Goal: Find specific page/section: Find specific page/section

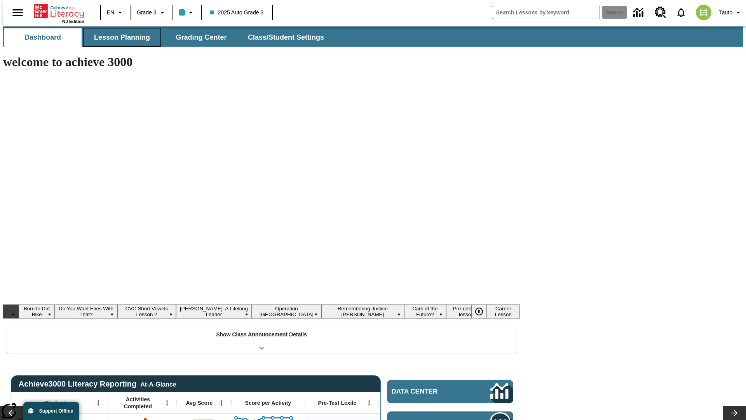
click at [119, 37] on button "Lesson Planning" at bounding box center [122, 37] width 78 height 19
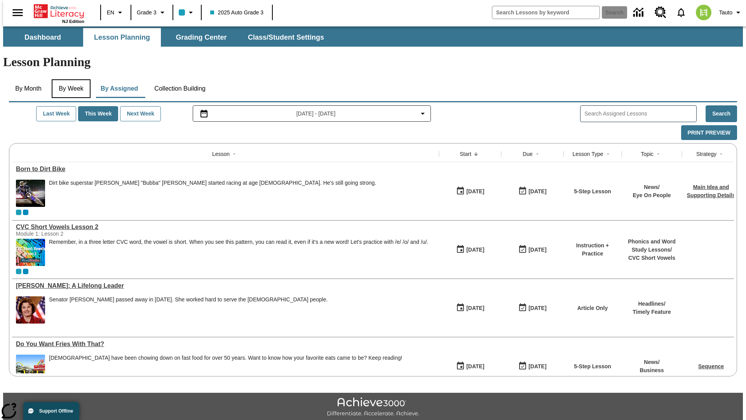
click at [70, 79] on button "By Week" at bounding box center [71, 88] width 39 height 19
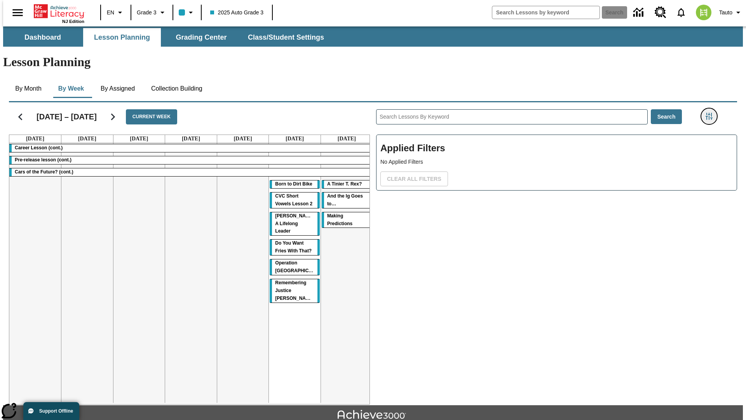
click at [711, 113] on icon "Filters Side menu" at bounding box center [709, 116] width 7 height 7
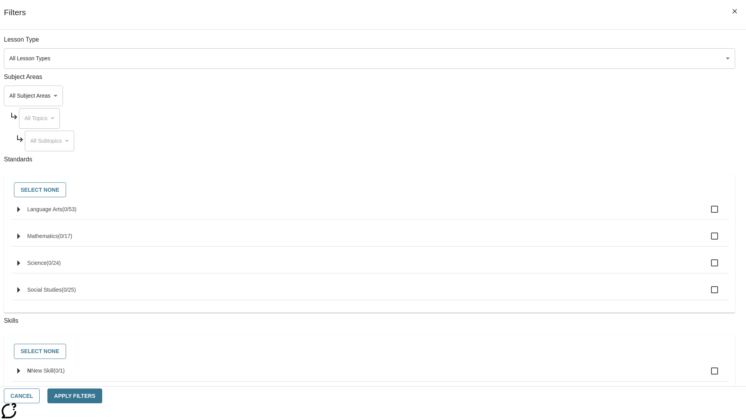
click at [560, 96] on body "Skip to main content NJ Edition EN Grade 3 2025 Auto Grade 3 Search 0 Tauto Das…" at bounding box center [373, 240] width 740 height 429
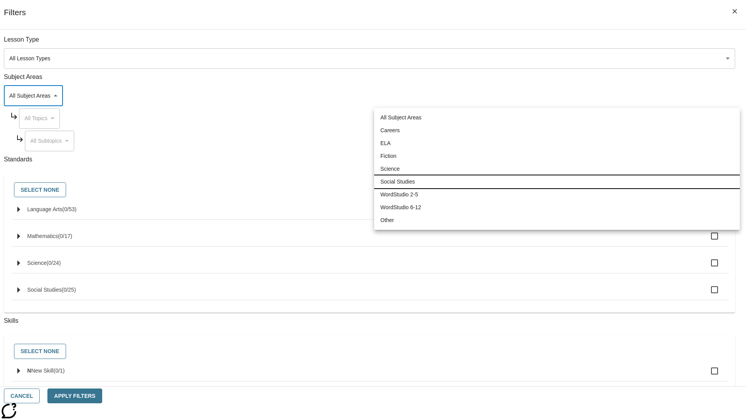
click at [557, 181] on li "Social Studies" at bounding box center [557, 181] width 366 height 13
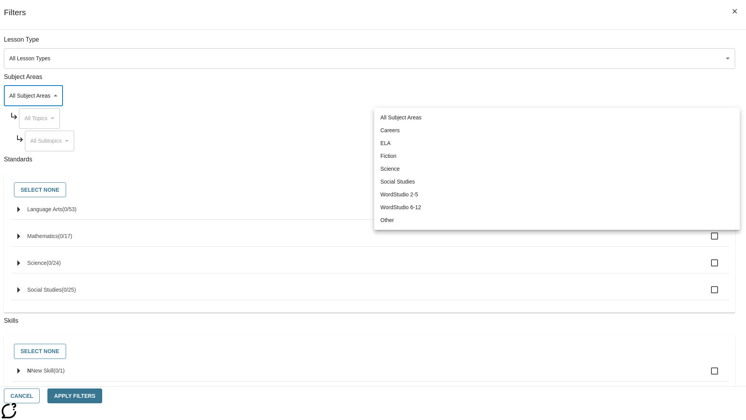
type input "3"
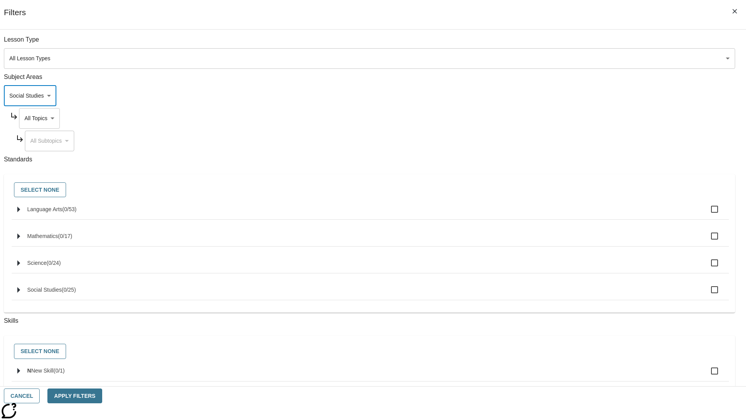
scroll to position [75, 0]
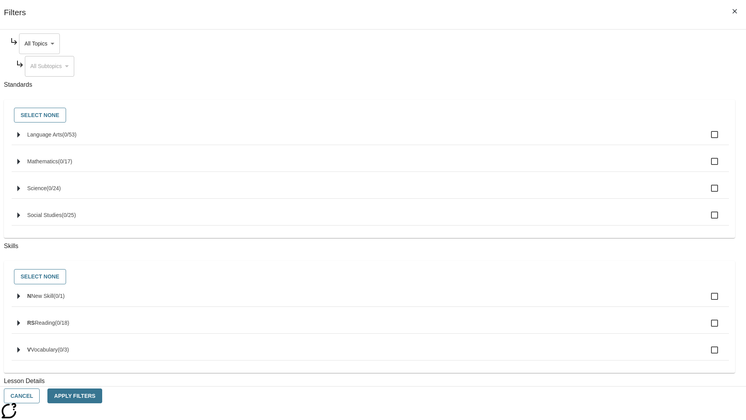
click at [567, 44] on body "Skip to main content NJ Edition EN Grade 3 2025 Auto Grade 3 Search 0 Tauto Das…" at bounding box center [373, 240] width 740 height 429
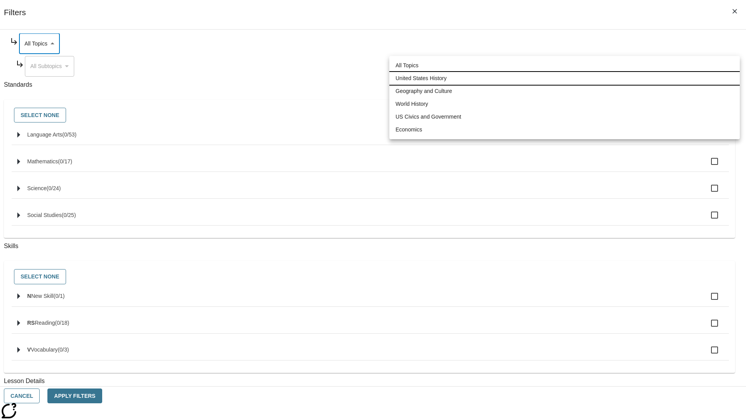
click at [565, 78] on li "United States History" at bounding box center [564, 78] width 350 height 13
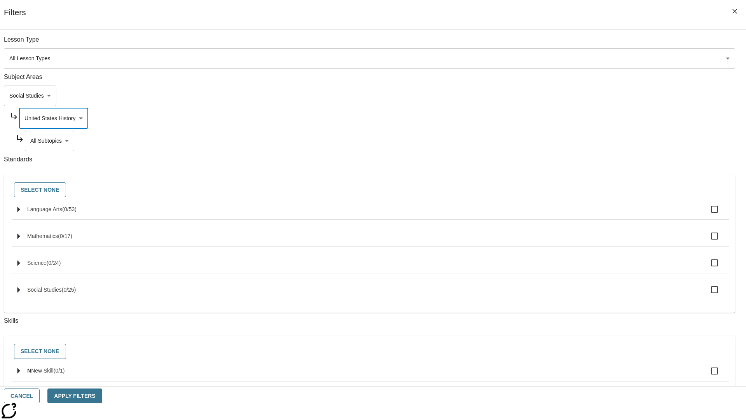
click at [570, 44] on body "Skip to main content NJ Edition EN Grade 3 2025 Auto Grade 3 Search 0 Tauto Das…" at bounding box center [373, 240] width 740 height 429
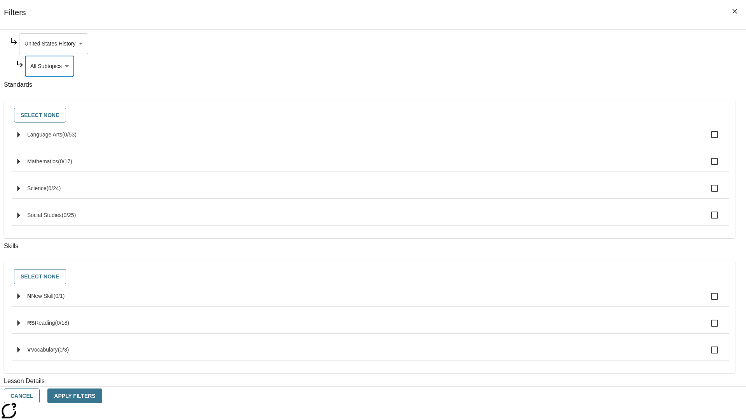
click at [567, 44] on body "Skip to main content NJ Edition EN Grade 3 2025 Auto Grade 3 Search 0 Tauto Das…" at bounding box center [373, 240] width 740 height 429
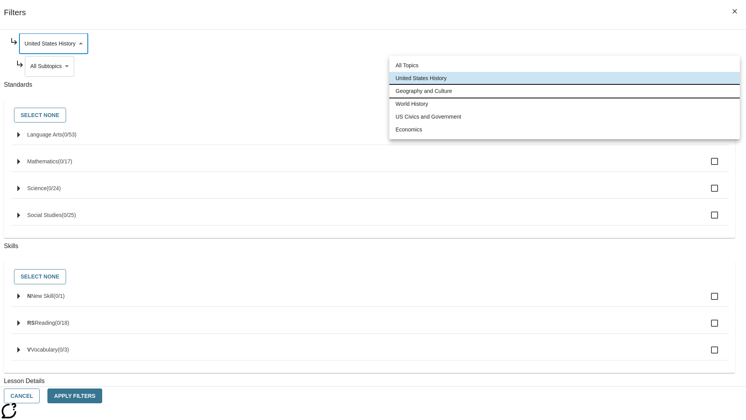
click at [565, 91] on li "Geography and Culture" at bounding box center [564, 91] width 350 height 13
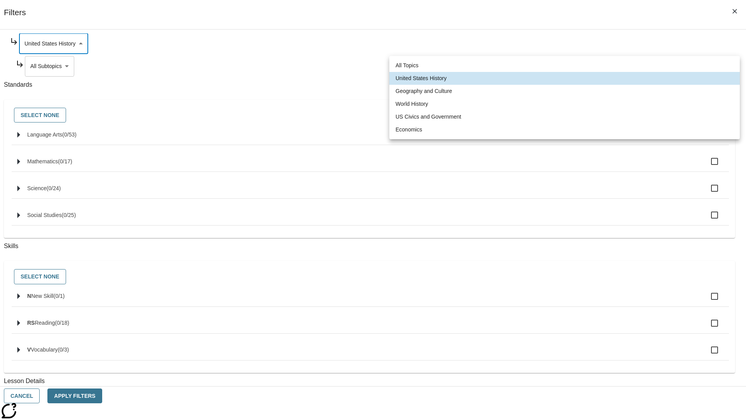
type input "186"
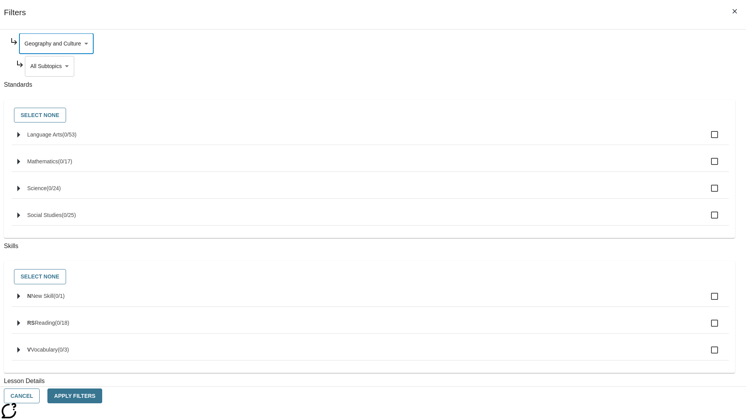
scroll to position [0, 0]
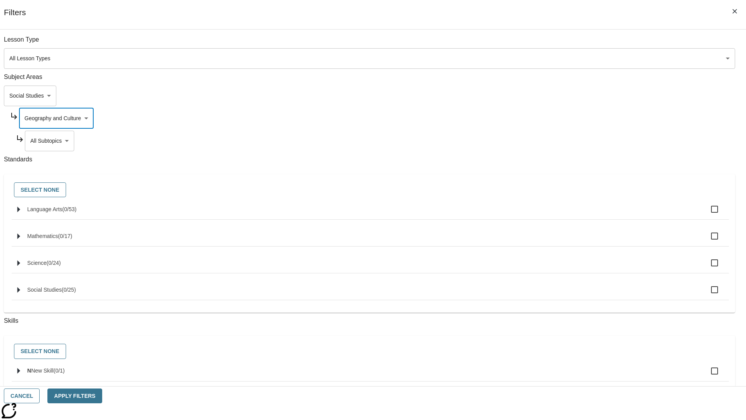
click at [570, 44] on body "Skip to main content NJ Edition EN Grade 3 2025 Auto Grade 3 Search 0 Tauto Das…" at bounding box center [373, 240] width 740 height 429
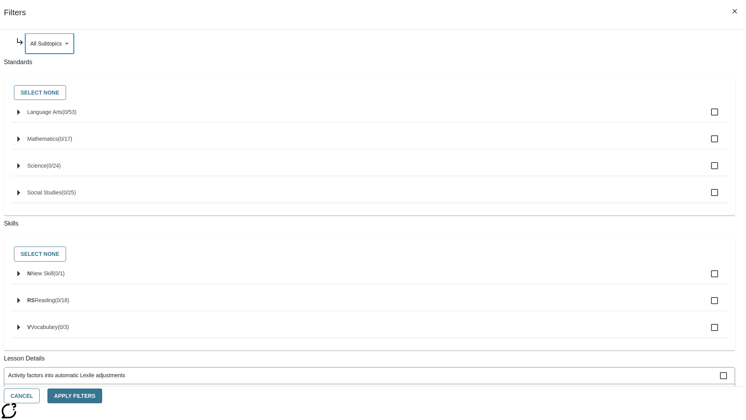
click at [567, 118] on body "Skip to main content NJ Edition EN Grade 3 2025 Auto Grade 3 Search 0 Tauto Das…" at bounding box center [373, 240] width 740 height 429
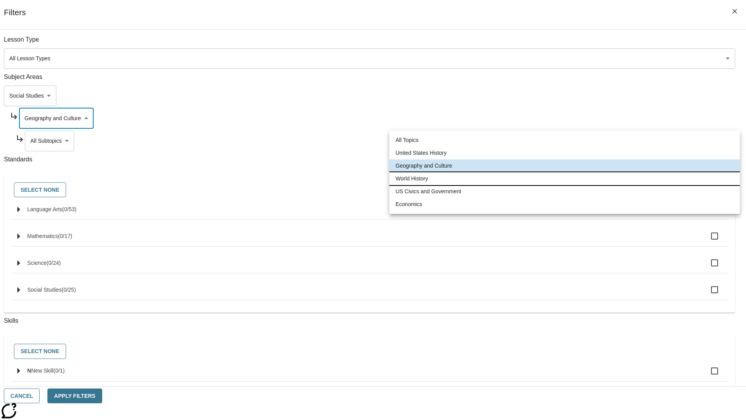
click at [565, 178] on li "World History" at bounding box center [564, 178] width 350 height 13
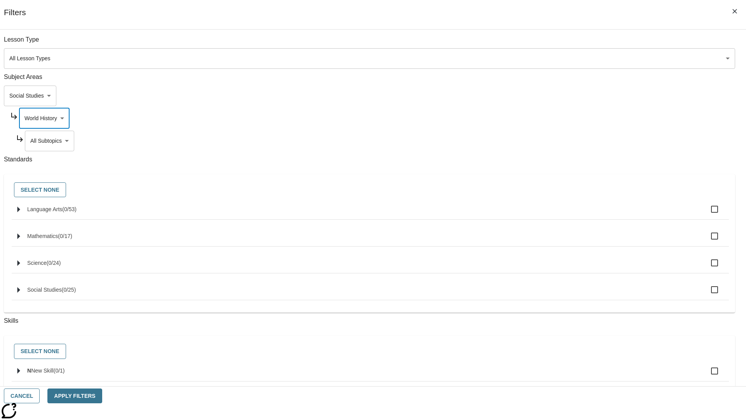
scroll to position [0, 0]
click at [570, 44] on body "Skip to main content NJ Edition EN Grade 3 2025 Auto Grade 3 Search 0 Tauto Das…" at bounding box center [373, 240] width 740 height 429
click at [567, 44] on body "Skip to main content NJ Edition EN Grade 3 2025 Auto Grade 3 Search 0 Tauto Das…" at bounding box center [373, 240] width 740 height 429
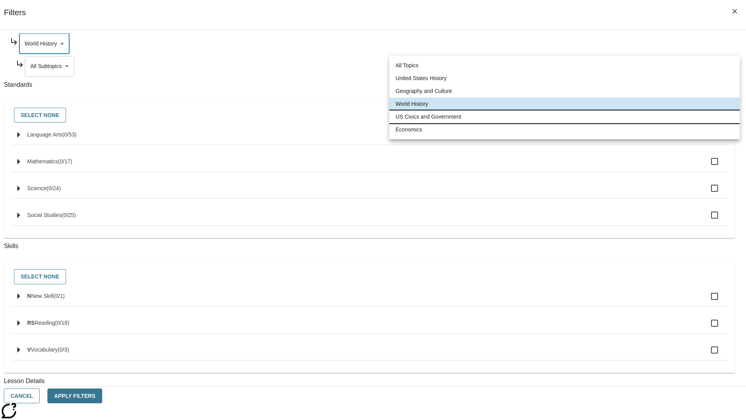
click at [565, 117] on li "US Civics and Government" at bounding box center [564, 116] width 350 height 13
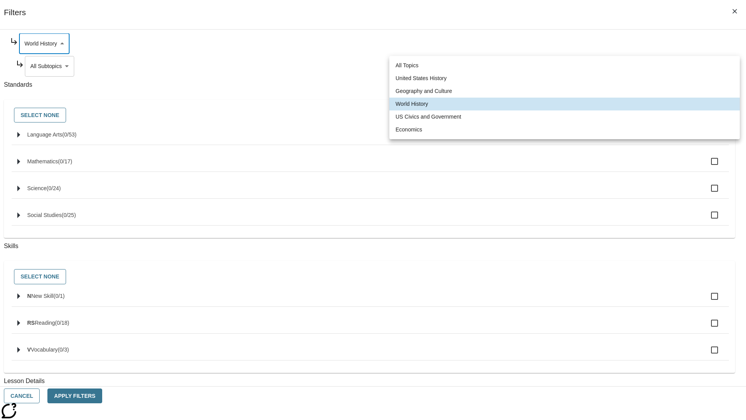
type input "194"
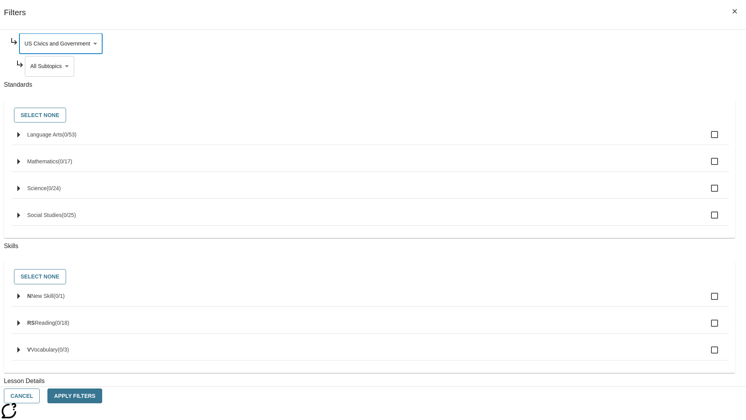
click at [570, 141] on body "Skip to main content NJ Edition EN Grade 3 2025 Auto Grade 3 Search 0 Tauto Das…" at bounding box center [373, 240] width 740 height 429
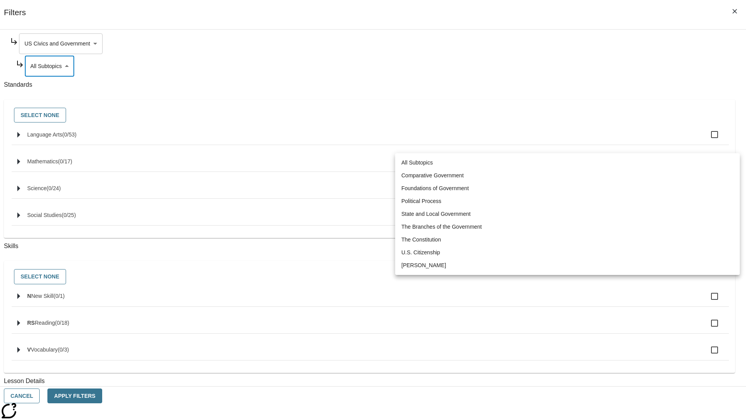
scroll to position [0, 0]
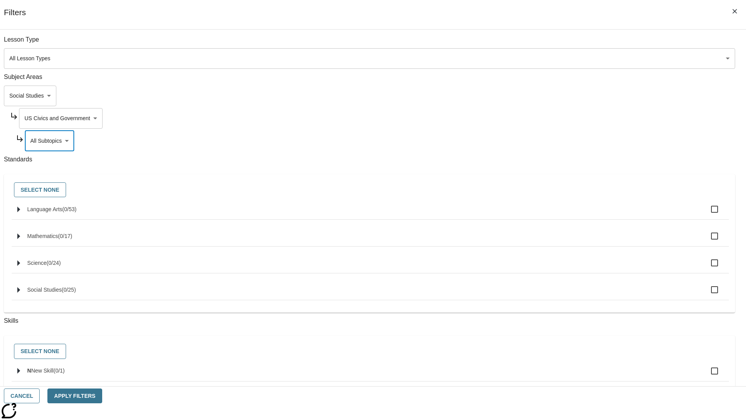
click at [567, 118] on body "Skip to main content NJ Edition EN Grade 3 2025 Auto Grade 3 Search 0 Tauto Das…" at bounding box center [373, 240] width 740 height 429
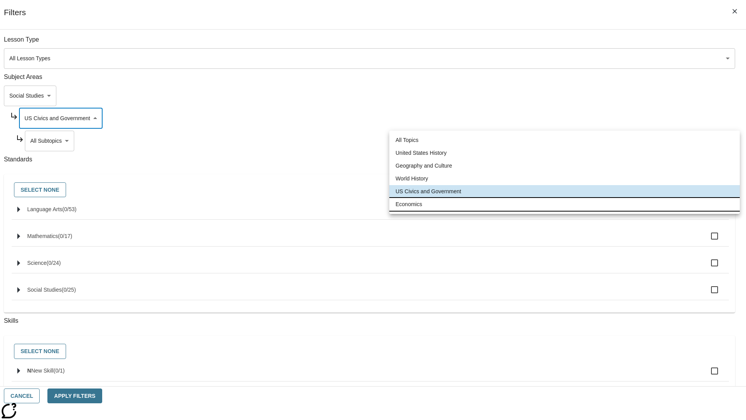
click at [565, 204] on li "Economics" at bounding box center [564, 204] width 350 height 13
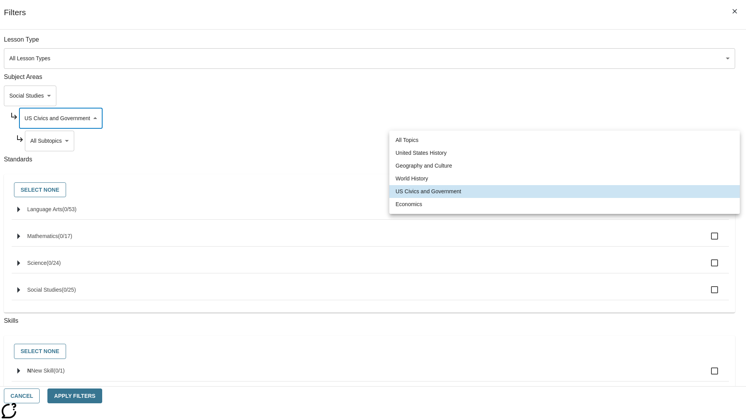
type input "195"
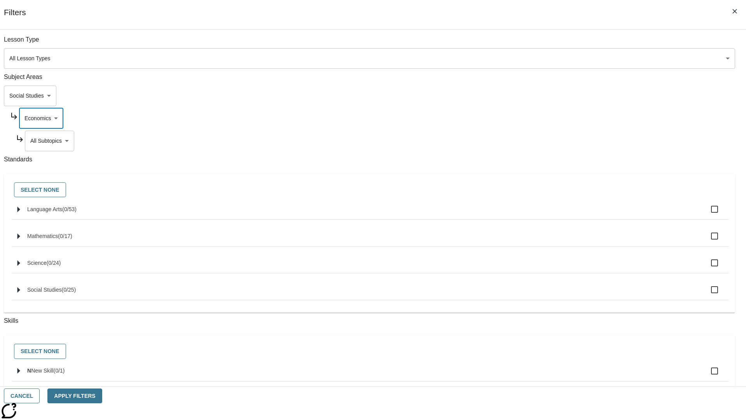
click at [570, 141] on body "Skip to main content NJ Edition EN Grade 3 2025 Auto Grade 3 Search 0 Tauto Das…" at bounding box center [373, 240] width 740 height 429
click at [559, 96] on body "Skip to main content NJ Edition EN Grade 3 2025 Auto Grade 3 Search 0 Tauto Das…" at bounding box center [373, 240] width 740 height 429
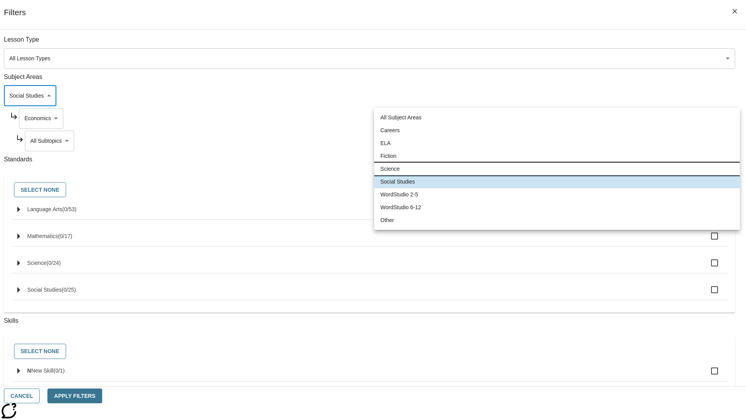
click at [557, 169] on li "Science" at bounding box center [557, 168] width 366 height 13
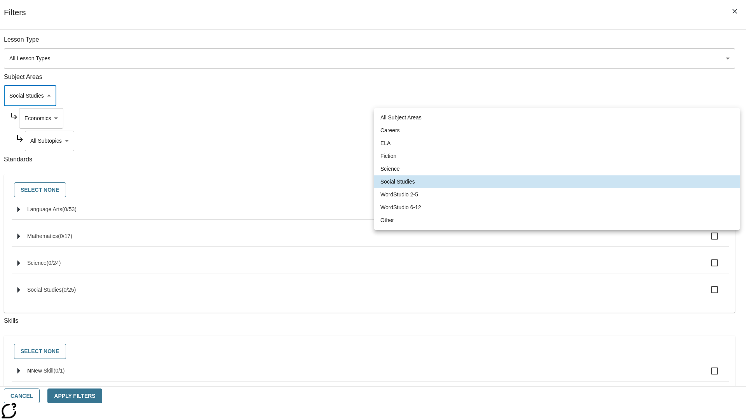
type input "2"
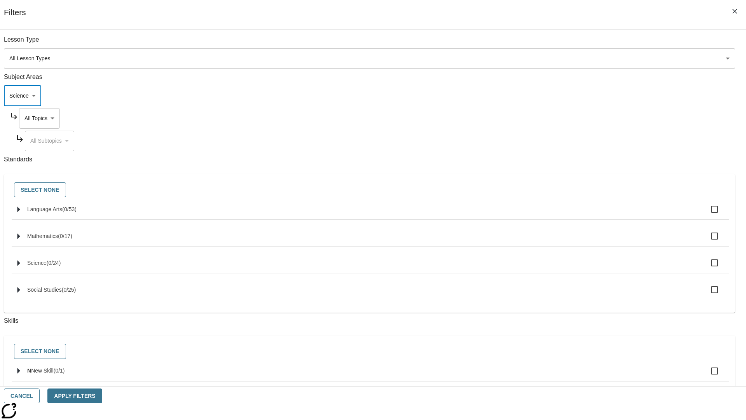
click at [567, 118] on body "Skip to main content NJ Edition EN Grade 3 2025 Auto Grade 3 Search 0 Tauto Das…" at bounding box center [373, 240] width 740 height 429
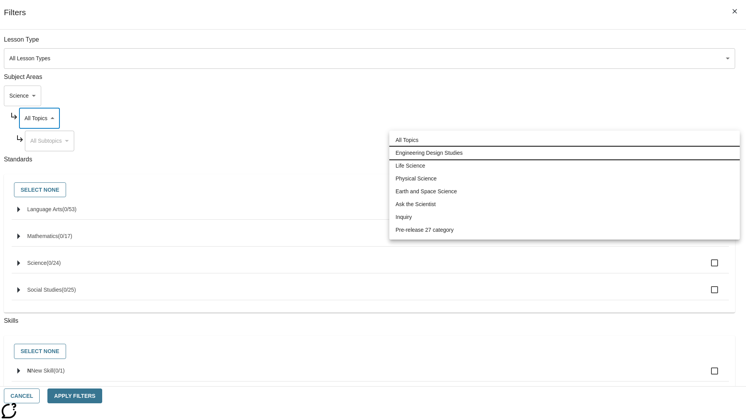
click at [565, 153] on li "Engineering Design Studies" at bounding box center [564, 152] width 350 height 13
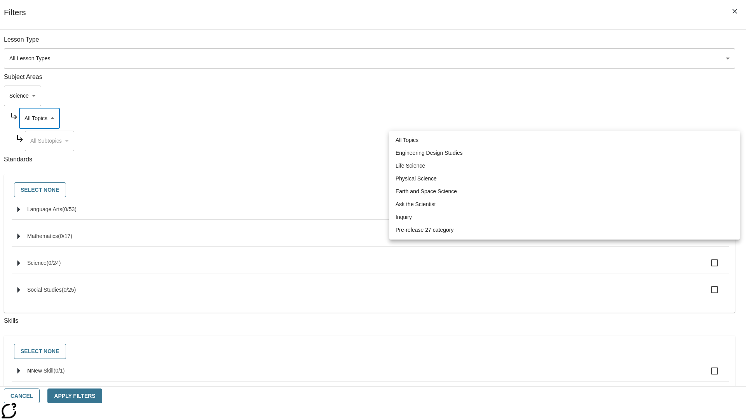
type input "187"
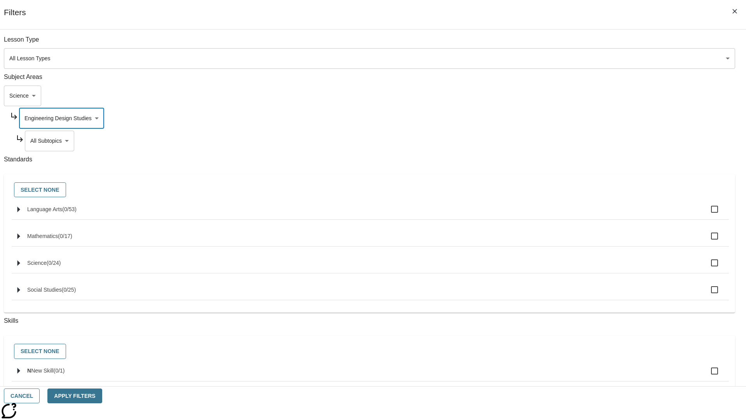
click at [570, 44] on body "Skip to main content NJ Edition EN Grade 3 2025 Auto Grade 3 Search 0 Tauto Das…" at bounding box center [373, 240] width 740 height 429
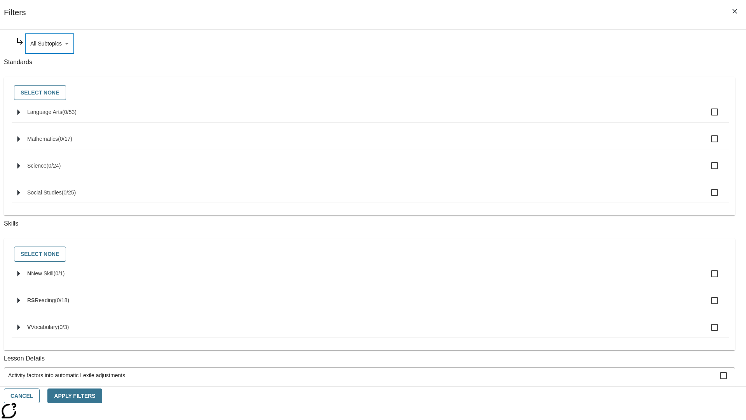
click at [567, 118] on body "Skip to main content NJ Edition EN Grade 3 2025 Auto Grade 3 Search 0 Tauto Das…" at bounding box center [373, 240] width 740 height 429
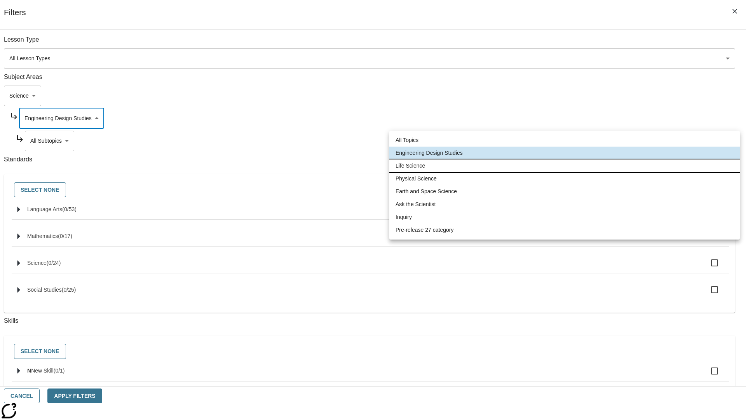
click at [565, 166] on li "Life Science" at bounding box center [564, 165] width 350 height 13
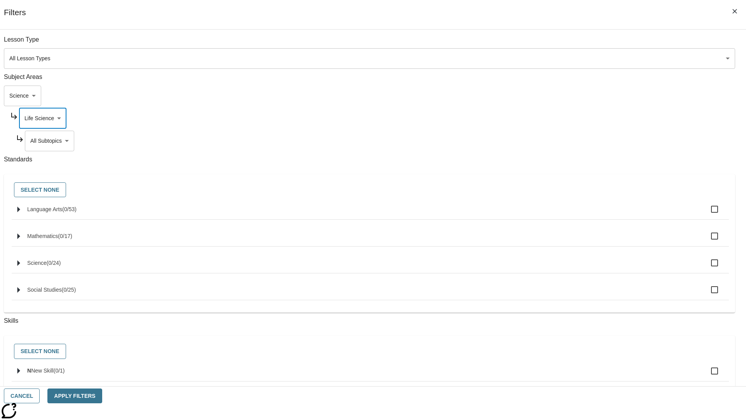
click at [570, 141] on body "Skip to main content NJ Edition EN Grade 3 2025 Auto Grade 3 Search 0 Tauto Das…" at bounding box center [373, 240] width 740 height 429
click at [567, 118] on body "Skip to main content NJ Edition EN Grade 3 2025 Auto Grade 3 Search 0 Tauto Das…" at bounding box center [373, 240] width 740 height 429
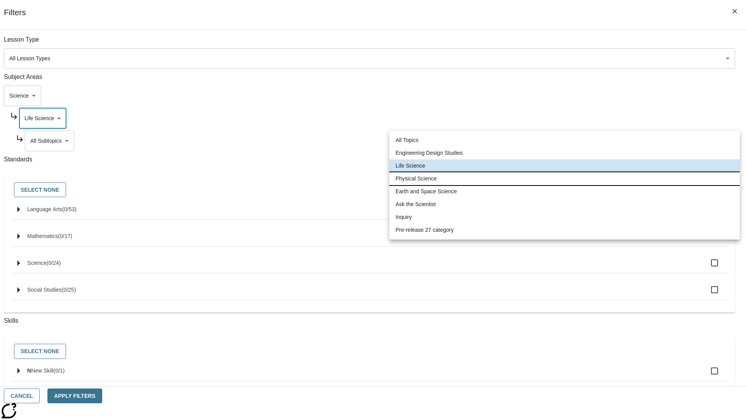
click at [565, 178] on li "Physical Science" at bounding box center [564, 178] width 350 height 13
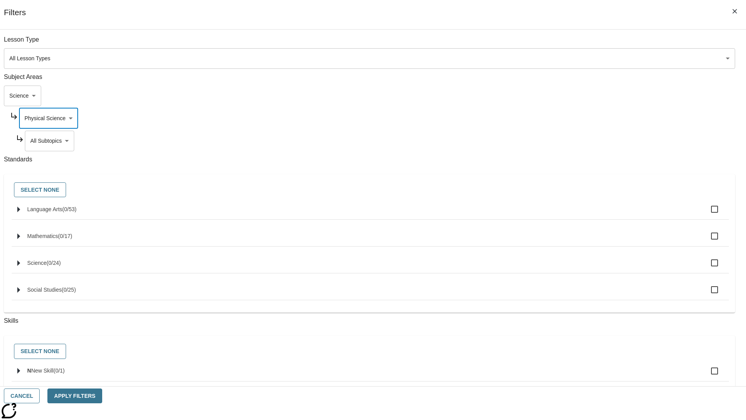
scroll to position [0, 0]
click at [570, 141] on body "Skip to main content NJ Edition EN Grade 3 2025 Auto Grade 3 Search 0 Tauto Das…" at bounding box center [373, 240] width 740 height 429
click at [567, 44] on body "Skip to main content NJ Edition EN Grade 3 2025 Auto Grade 3 Search 0 Tauto Das…" at bounding box center [373, 240] width 740 height 429
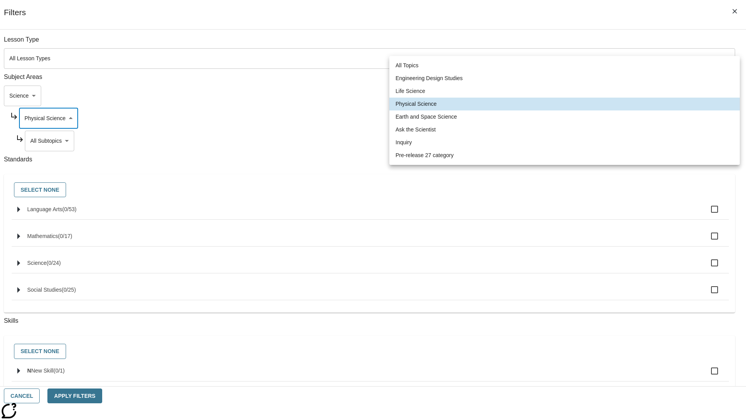
scroll to position [75, 0]
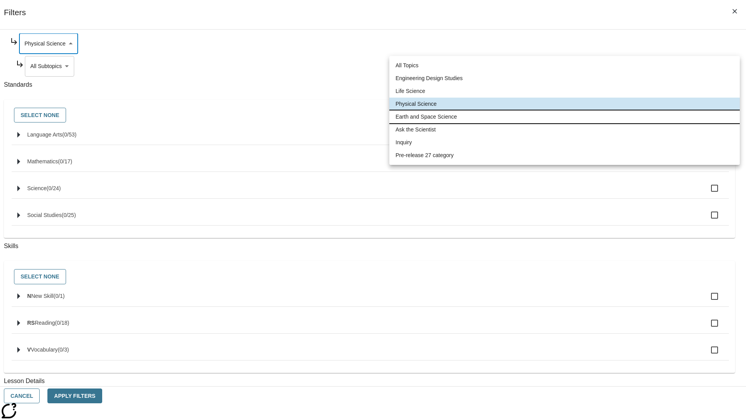
click at [565, 117] on li "Earth and Space Science" at bounding box center [564, 116] width 350 height 13
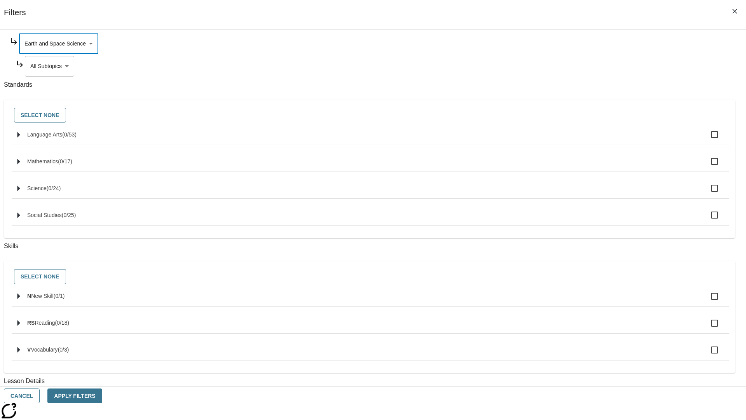
scroll to position [0, 0]
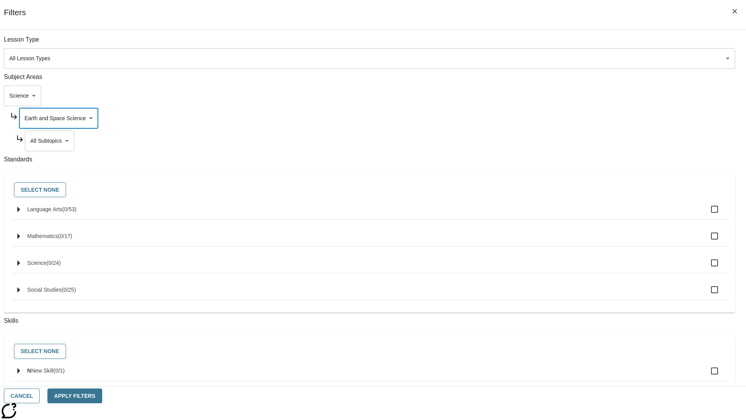
click at [570, 141] on body "Skip to main content NJ Edition EN Grade 3 2025 Auto Grade 3 Search 0 Tauto Das…" at bounding box center [373, 240] width 740 height 429
click at [567, 44] on body "Skip to main content NJ Edition EN Grade 3 2025 Auto Grade 3 Search 0 Tauto Das…" at bounding box center [373, 240] width 740 height 429
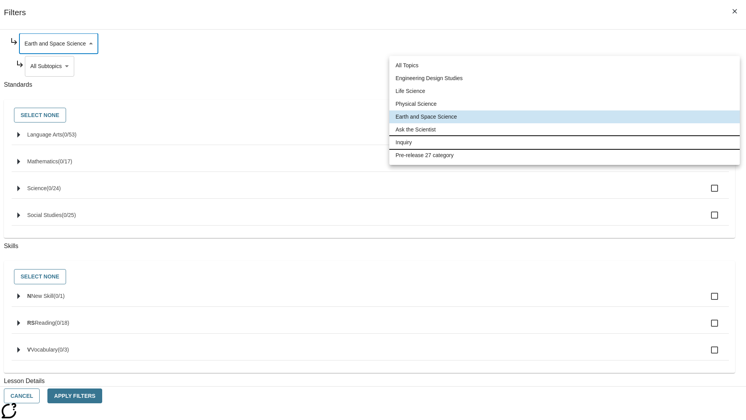
click at [565, 142] on li "Inquiry" at bounding box center [564, 142] width 350 height 13
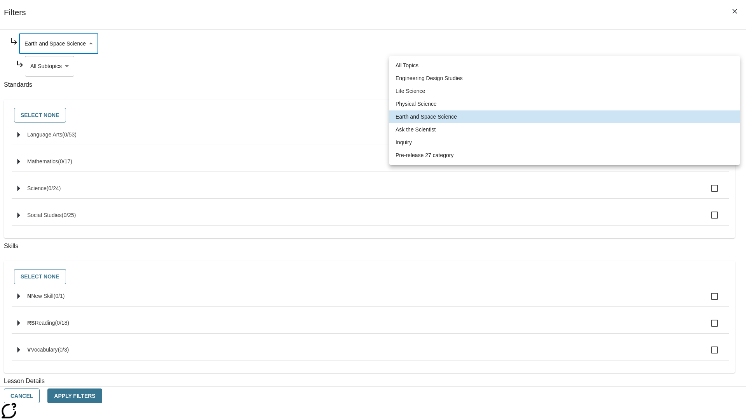
type input "251"
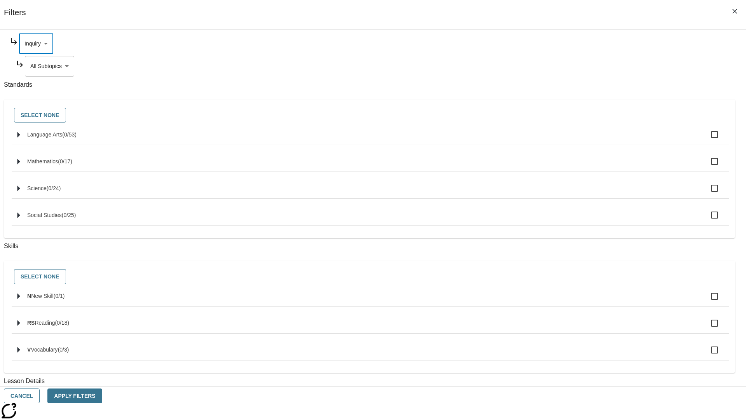
scroll to position [0, 0]
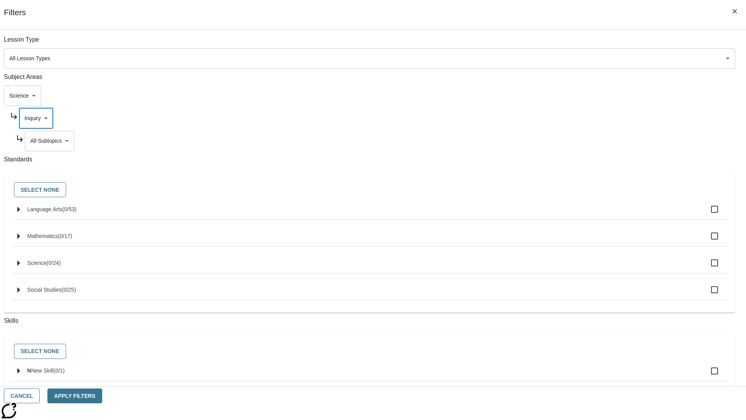
click at [570, 141] on body "Skip to main content NJ Edition EN Grade 3 2025 Auto Grade 3 Search 0 Tauto Das…" at bounding box center [373, 240] width 740 height 429
click at [567, 118] on body "Skip to main content NJ Edition EN Grade 3 2025 Auto Grade 3 Search 0 Tauto Das…" at bounding box center [373, 240] width 740 height 429
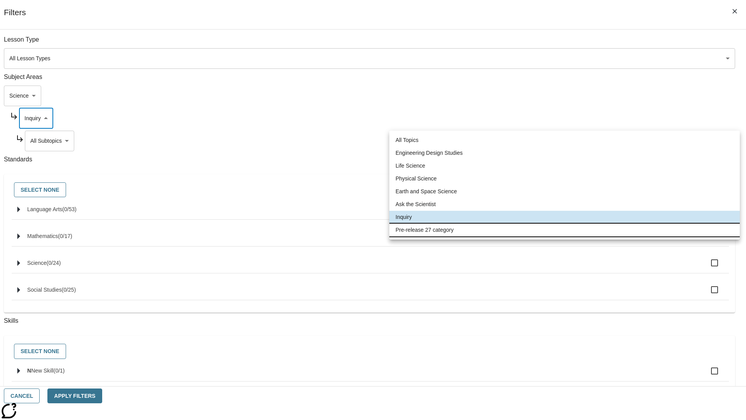
click at [565, 230] on li "Pre-release 27 category" at bounding box center [564, 229] width 350 height 13
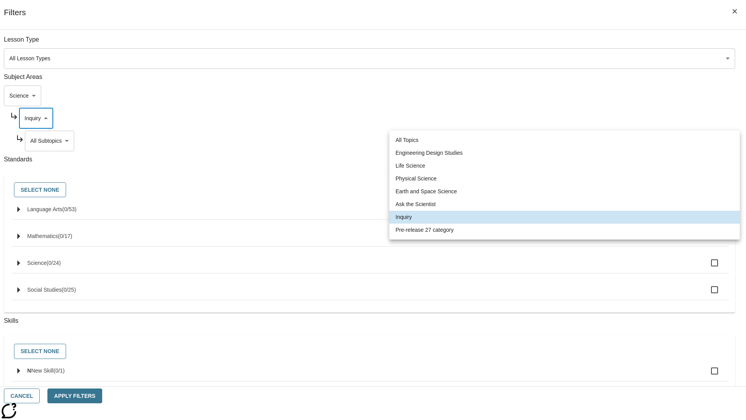
type input "271"
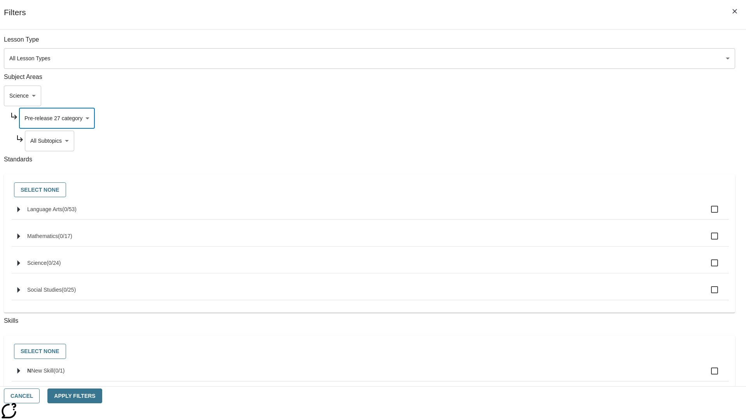
click at [570, 44] on body "Skip to main content NJ Edition EN Grade 3 2025 Auto Grade 3 Search 0 Tauto Das…" at bounding box center [373, 240] width 740 height 429
click at [560, 96] on body "Skip to main content NJ Edition EN Grade 3 2025 Auto Grade 3 Search 0 Tauto Das…" at bounding box center [373, 240] width 740 height 429
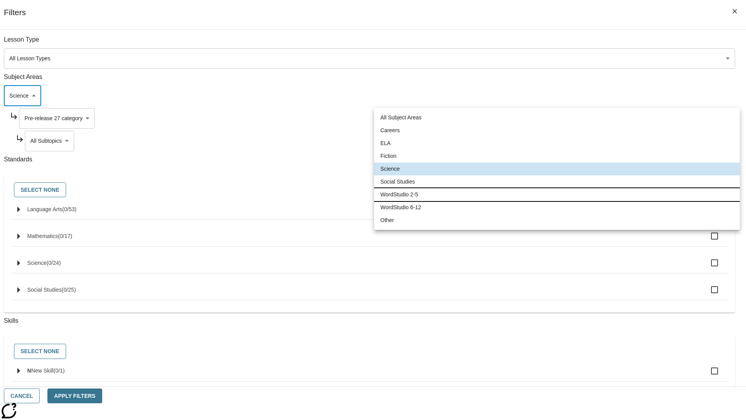
click at [557, 194] on li "WordStudio 2-5" at bounding box center [557, 194] width 366 height 13
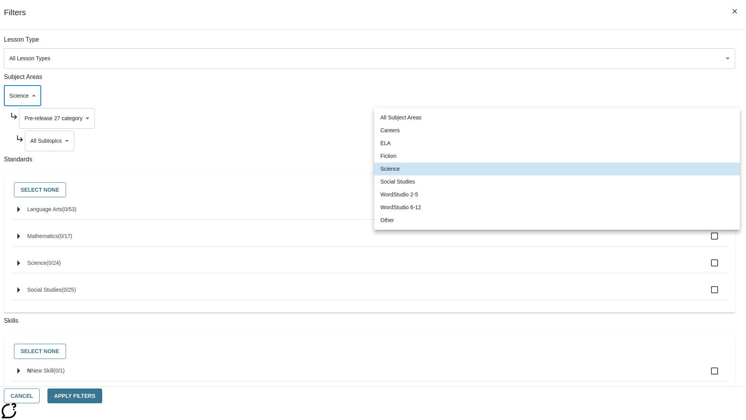
type input "6"
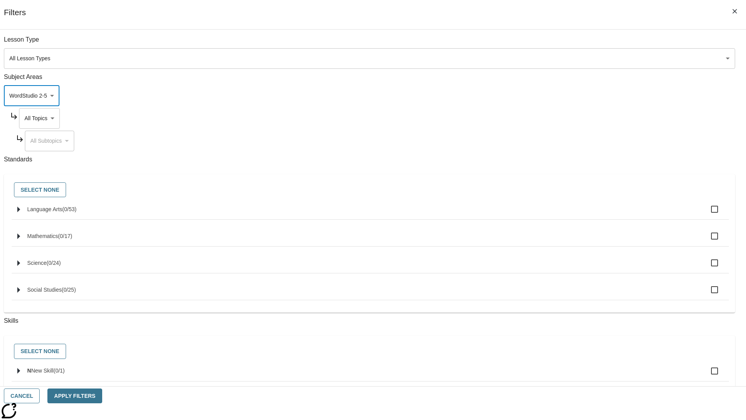
click at [567, 44] on body "Skip to main content NJ Edition EN Grade 3 2025 Auto Grade 3 Search 0 Tauto Das…" at bounding box center [373, 240] width 740 height 429
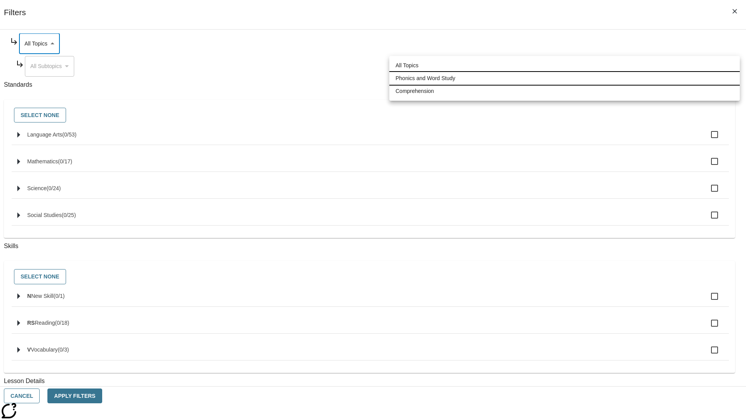
click at [565, 78] on li "Phonics and Word Study" at bounding box center [564, 78] width 350 height 13
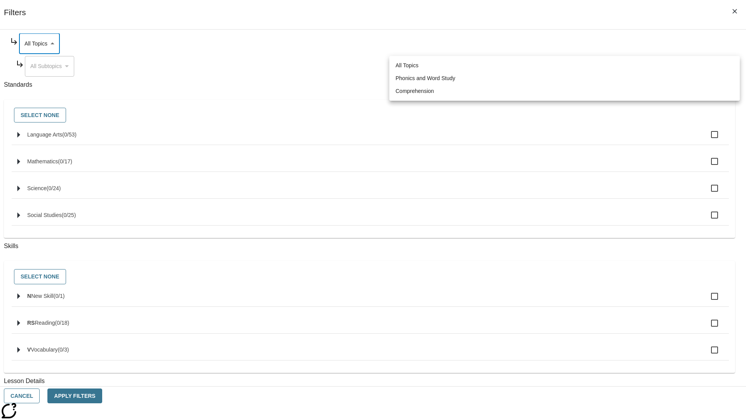
type input "249"
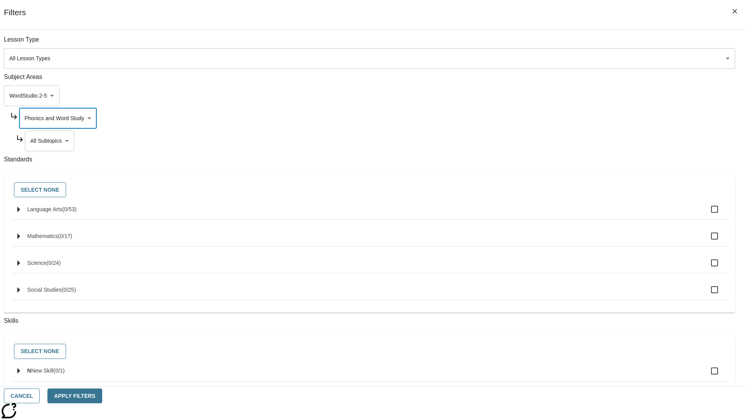
click at [570, 44] on body "Skip to main content NJ Edition EN Grade 3 2025 Auto Grade 3 Search 0 Tauto Das…" at bounding box center [373, 240] width 740 height 429
click at [567, 118] on body "Skip to main content NJ Edition EN Grade 3 2025 Auto Grade 3 Search 0 Tauto Das…" at bounding box center [373, 240] width 740 height 429
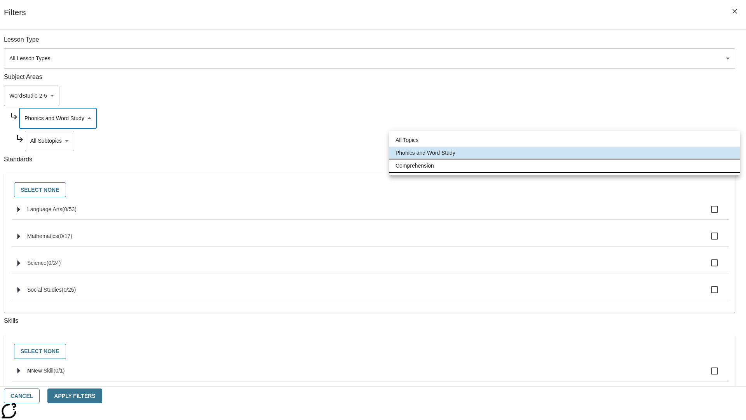
click at [565, 166] on li "Comprehension" at bounding box center [564, 165] width 350 height 13
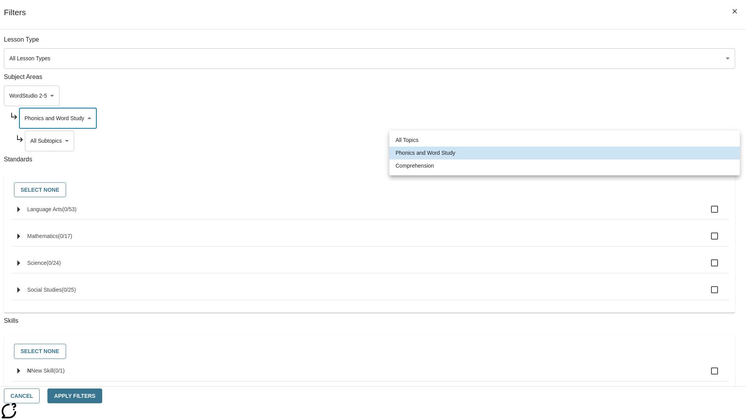
type input "252"
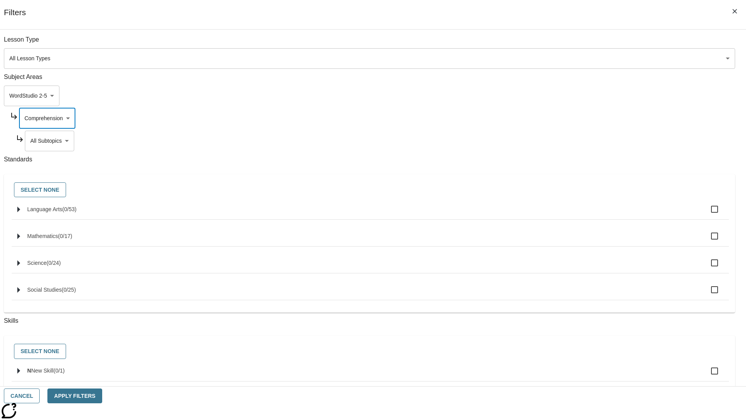
click at [570, 141] on body "Skip to main content NJ Edition EN Grade 3 2025 Auto Grade 3 Search 0 Tauto Das…" at bounding box center [373, 240] width 740 height 429
click at [40, 396] on button "Cancel" at bounding box center [22, 395] width 36 height 15
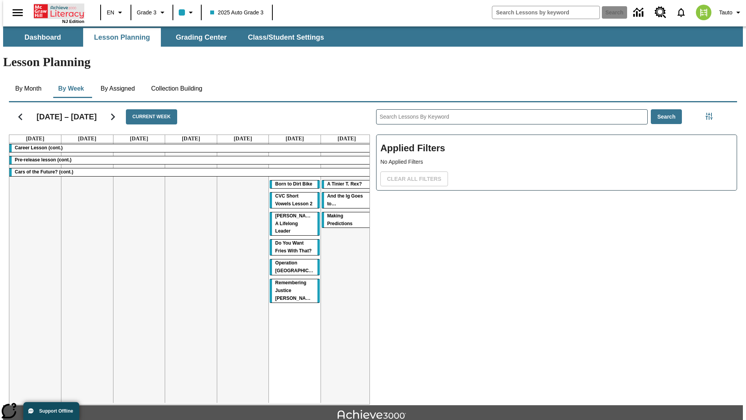
click at [56, 10] on icon "Home" at bounding box center [60, 11] width 52 height 16
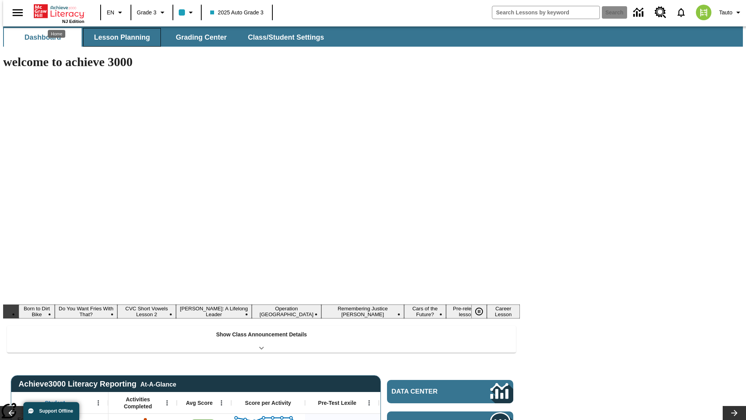
click at [119, 37] on button "Lesson Planning" at bounding box center [122, 37] width 78 height 19
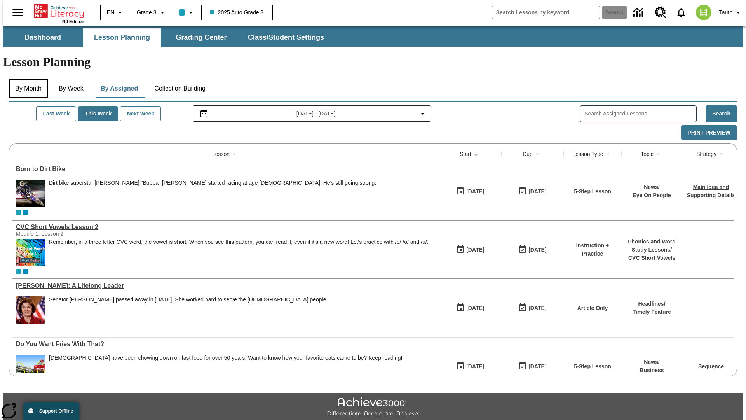
click at [26, 79] on button "By Month" at bounding box center [28, 88] width 39 height 19
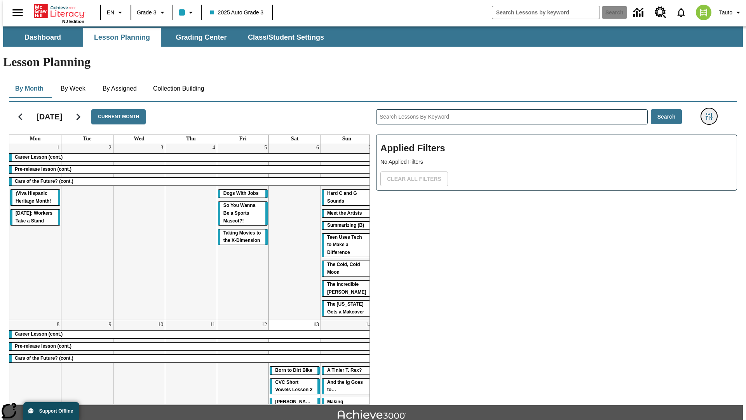
click at [711, 113] on icon "Filters Side menu" at bounding box center [709, 116] width 7 height 7
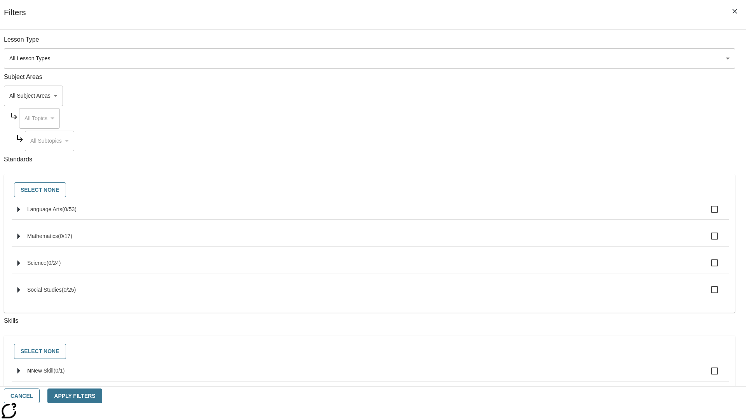
click at [560, 96] on body "Skip to main content [GEOGRAPHIC_DATA] Edition EN Grade 3 2025 Auto Grade 3 Sea…" at bounding box center [373, 240] width 740 height 429
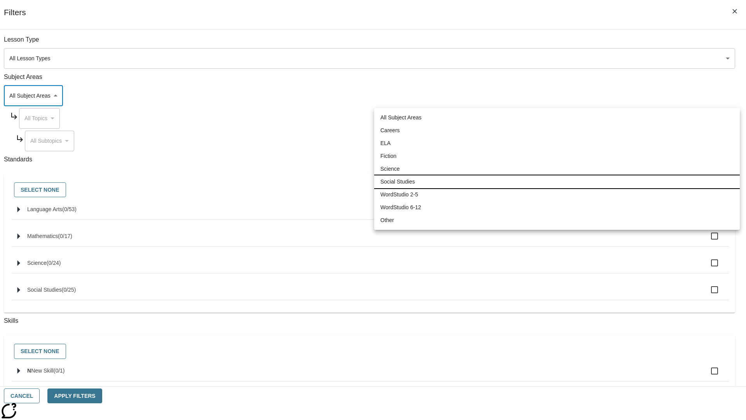
click at [557, 181] on li "Social Studies" at bounding box center [557, 181] width 366 height 13
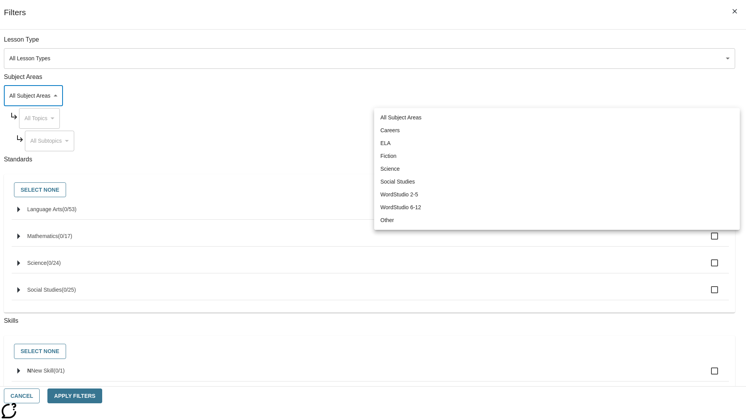
type input "3"
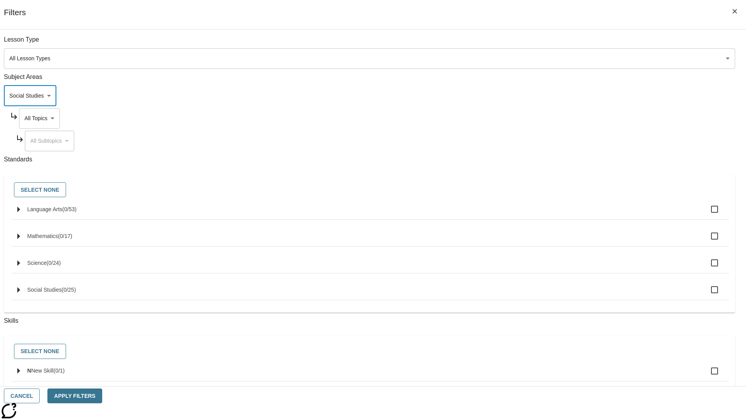
click at [567, 118] on body "Skip to main content [GEOGRAPHIC_DATA] Edition EN Grade 3 2025 Auto Grade 3 Sea…" at bounding box center [373, 240] width 740 height 429
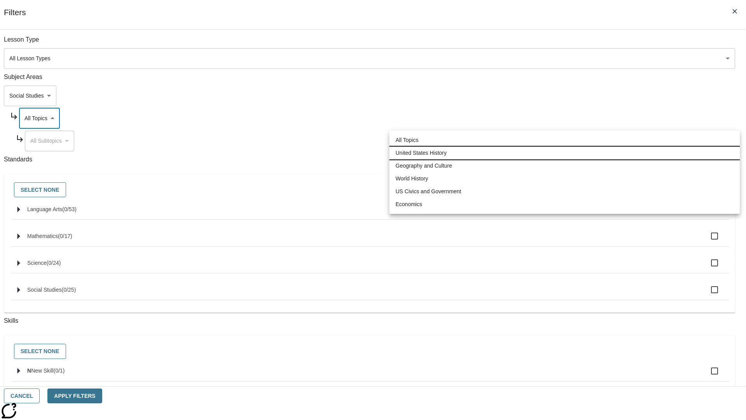
click at [565, 153] on li "United States History" at bounding box center [564, 152] width 350 height 13
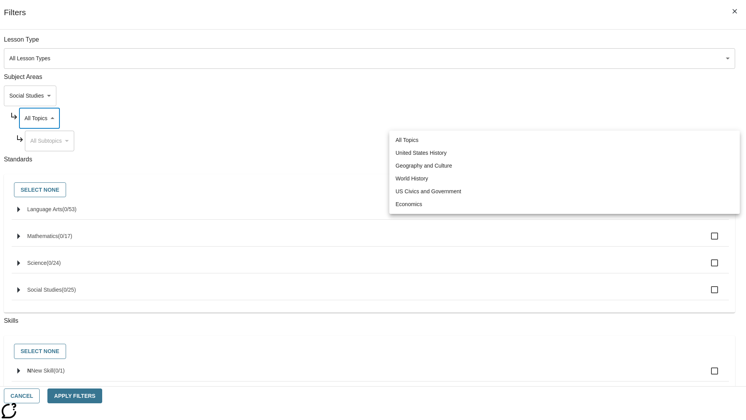
type input "184"
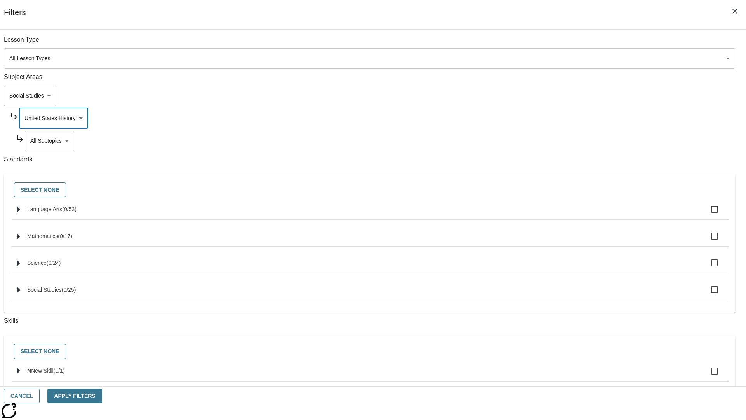
click at [570, 141] on body "Skip to main content [GEOGRAPHIC_DATA] Edition EN Grade 3 2025 Auto Grade 3 Sea…" at bounding box center [373, 240] width 740 height 429
click at [567, 118] on body "Skip to main content [GEOGRAPHIC_DATA] Edition EN Grade 3 2025 Auto Grade 3 Sea…" at bounding box center [373, 240] width 740 height 429
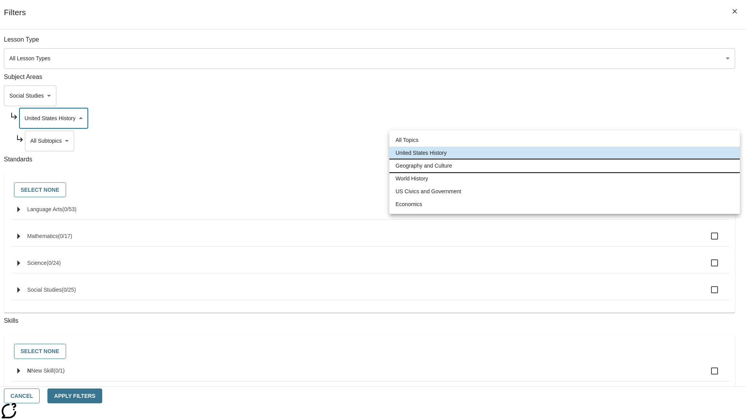
click at [565, 166] on li "Geography and Culture" at bounding box center [564, 165] width 350 height 13
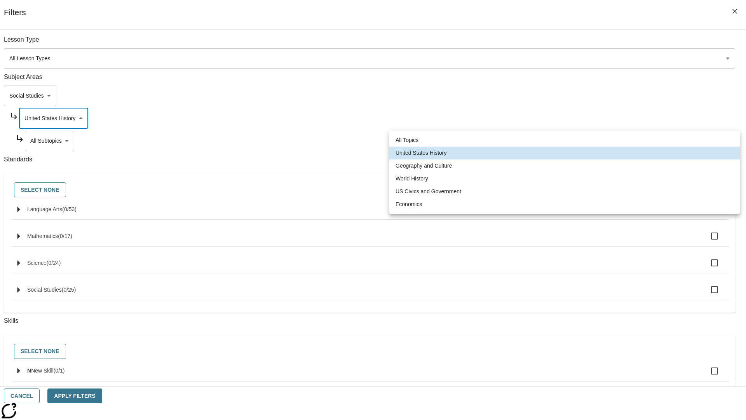
type input "186"
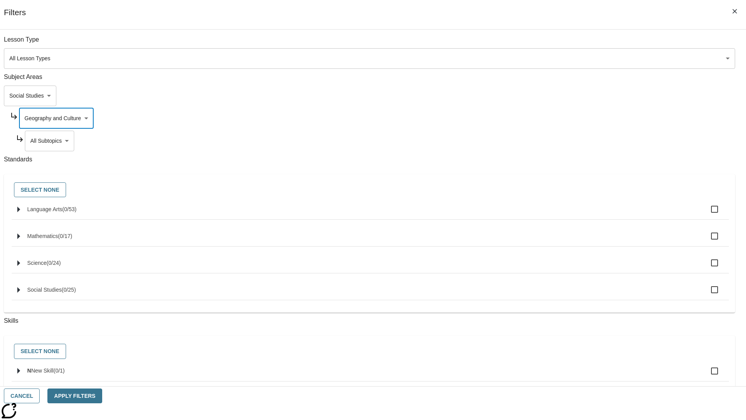
click at [570, 44] on body "Skip to main content [GEOGRAPHIC_DATA] Edition EN Grade 3 2025 Auto Grade 3 Sea…" at bounding box center [373, 240] width 740 height 429
click at [567, 44] on body "Skip to main content [GEOGRAPHIC_DATA] Edition EN Grade 3 2025 Auto Grade 3 Sea…" at bounding box center [373, 240] width 740 height 429
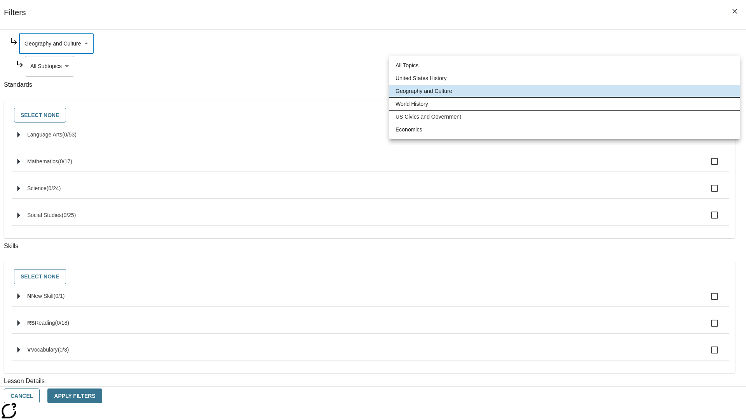
click at [565, 104] on li "World History" at bounding box center [564, 104] width 350 height 13
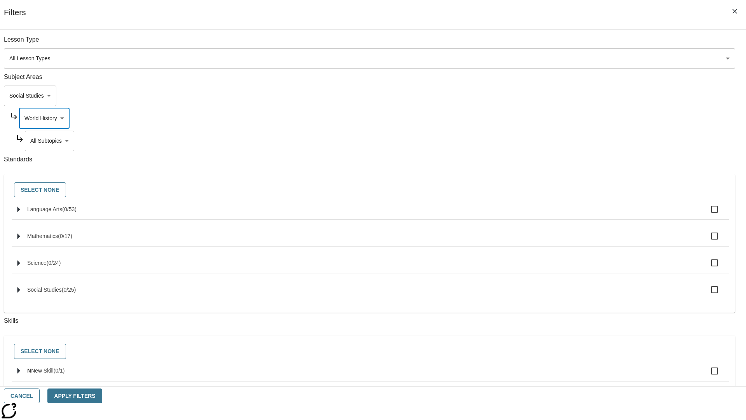
click at [570, 141] on body "Skip to main content [GEOGRAPHIC_DATA] Edition EN Grade 3 2025 Auto Grade 3 Sea…" at bounding box center [373, 240] width 740 height 429
click at [567, 44] on body "Skip to main content [GEOGRAPHIC_DATA] Edition EN Grade 3 2025 Auto Grade 3 Sea…" at bounding box center [373, 240] width 740 height 429
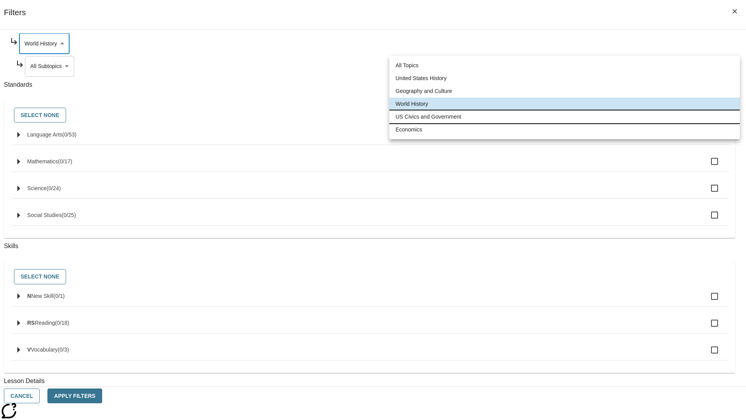
click at [565, 117] on li "US Civics and Government" at bounding box center [564, 116] width 350 height 13
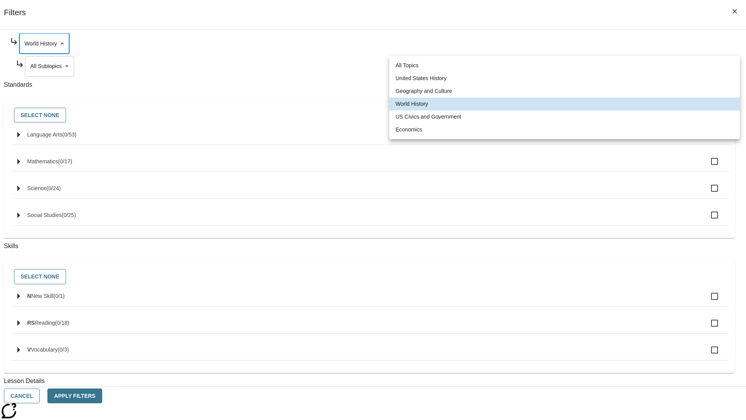
type input "194"
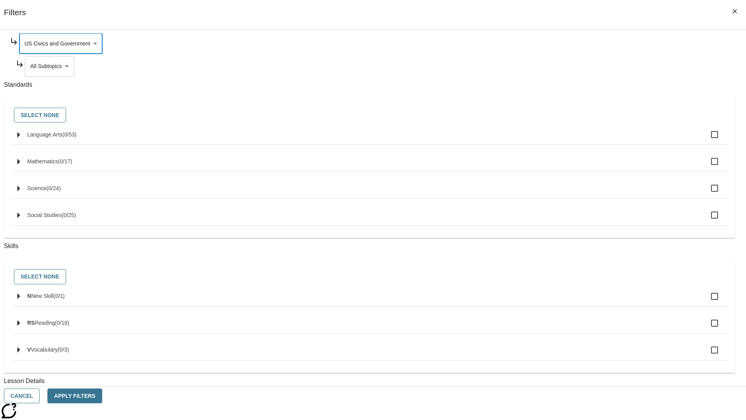
click at [570, 66] on body "Skip to main content [GEOGRAPHIC_DATA] Edition EN Grade 3 2025 Auto Grade 3 Sea…" at bounding box center [373, 240] width 740 height 429
click at [567, 118] on body "Skip to main content [GEOGRAPHIC_DATA] Edition EN Grade 3 2025 Auto Grade 3 Sea…" at bounding box center [373, 240] width 740 height 429
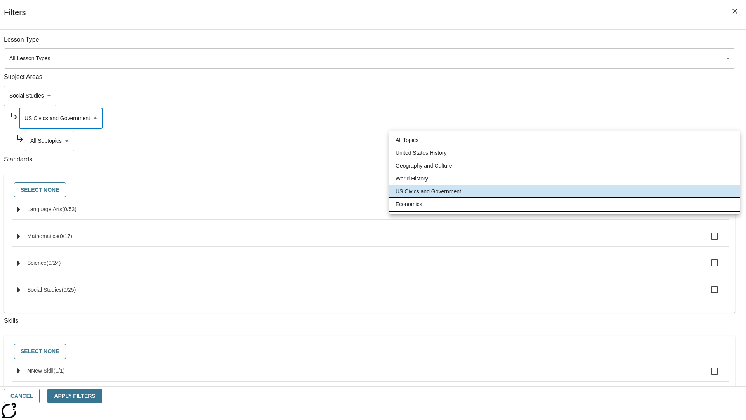
click at [565, 204] on li "Economics" at bounding box center [564, 204] width 350 height 13
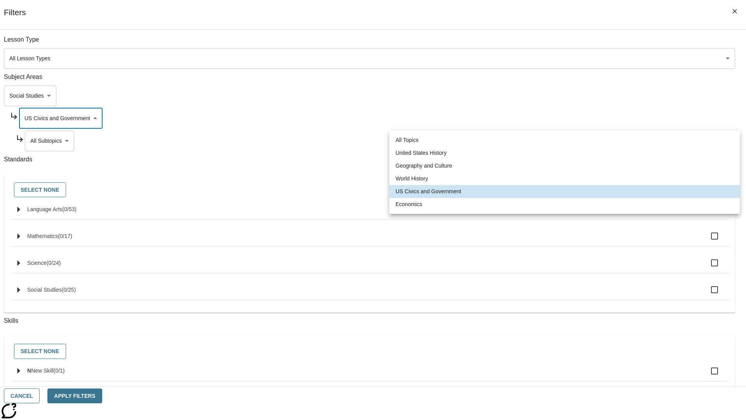
type input "195"
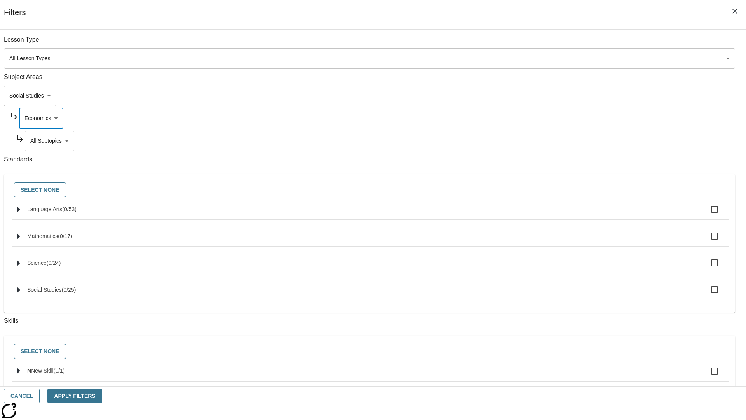
click at [570, 141] on body "Skip to main content [GEOGRAPHIC_DATA] Edition EN Grade 3 2025 Auto Grade 3 Sea…" at bounding box center [373, 240] width 740 height 429
click at [559, 96] on body "Skip to main content [GEOGRAPHIC_DATA] Edition EN Grade 3 2025 Auto Grade 3 Sea…" at bounding box center [373, 240] width 740 height 429
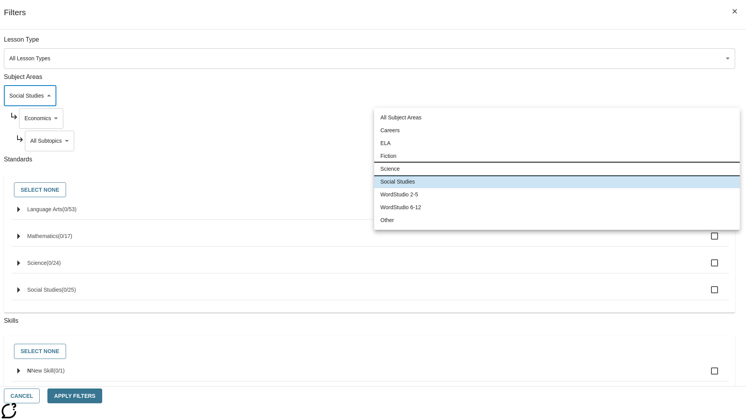
click at [557, 169] on li "Science" at bounding box center [557, 168] width 366 height 13
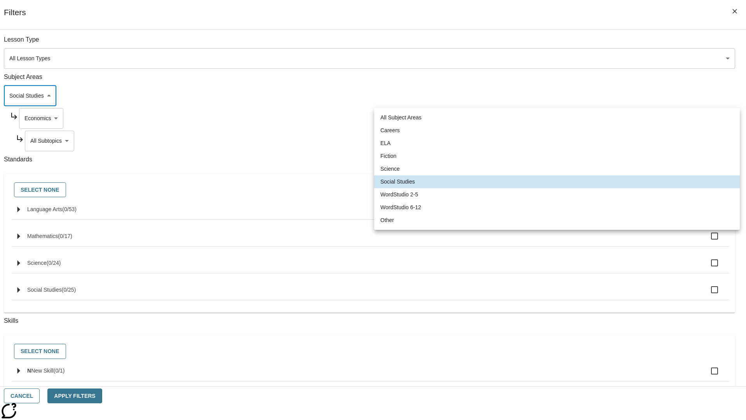
type input "2"
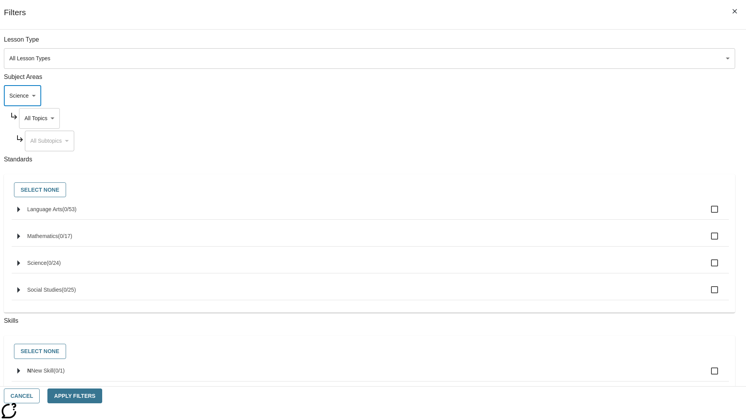
click at [567, 44] on body "Skip to main content [GEOGRAPHIC_DATA] Edition EN Grade 3 2025 Auto Grade 3 Sea…" at bounding box center [373, 240] width 740 height 429
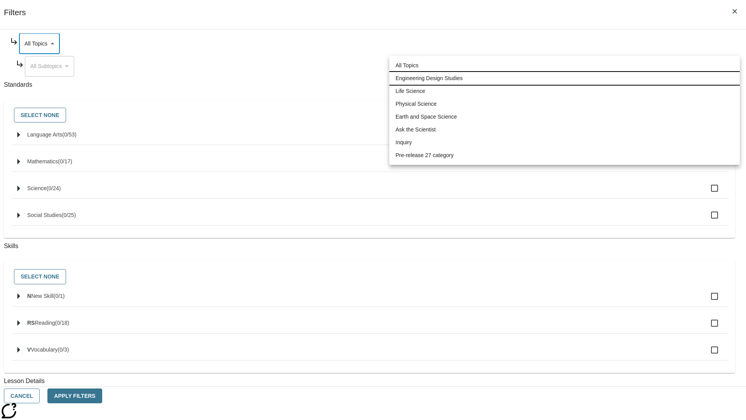
click at [565, 78] on li "Engineering Design Studies" at bounding box center [564, 78] width 350 height 13
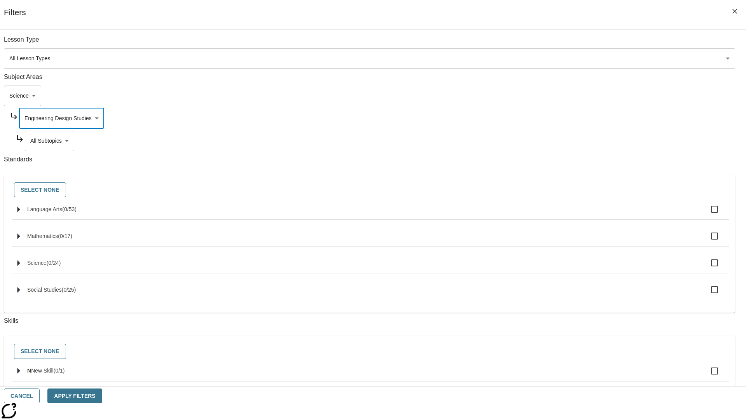
click at [570, 44] on body "Skip to main content [GEOGRAPHIC_DATA] Edition EN Grade 3 2025 Auto Grade 3 Sea…" at bounding box center [373, 240] width 740 height 429
click at [567, 118] on body "Skip to main content [GEOGRAPHIC_DATA] Edition EN Grade 3 2025 Auto Grade 3 Sea…" at bounding box center [373, 240] width 740 height 429
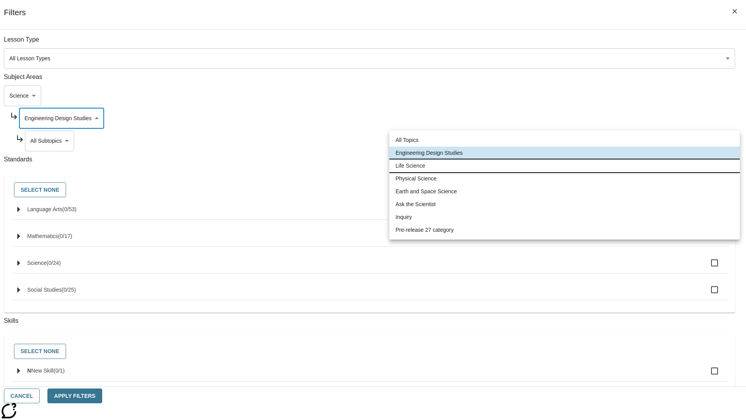
click at [565, 166] on li "Life Science" at bounding box center [564, 165] width 350 height 13
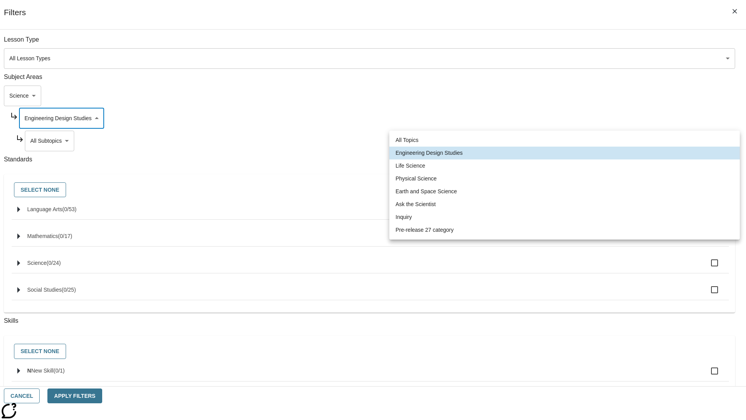
type input "189"
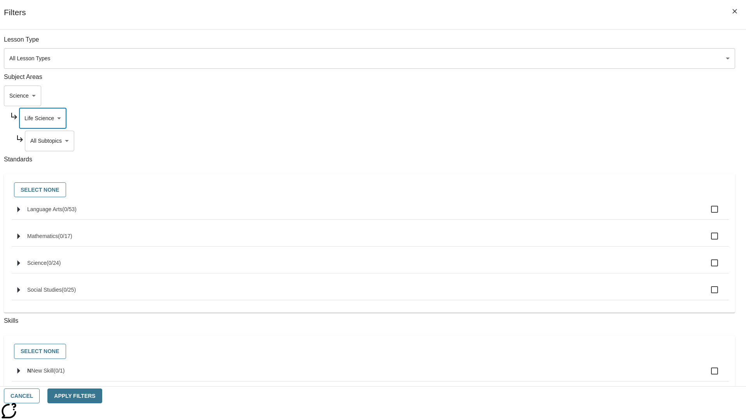
click at [570, 44] on body "Skip to main content [GEOGRAPHIC_DATA] Edition EN Grade 3 2025 Auto Grade 3 Sea…" at bounding box center [373, 240] width 740 height 429
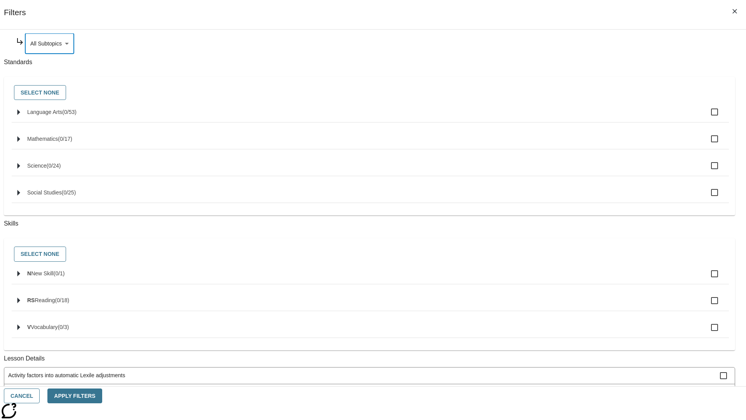
click at [567, 118] on body "Skip to main content [GEOGRAPHIC_DATA] Edition EN Grade 3 2025 Auto Grade 3 Sea…" at bounding box center [373, 240] width 740 height 429
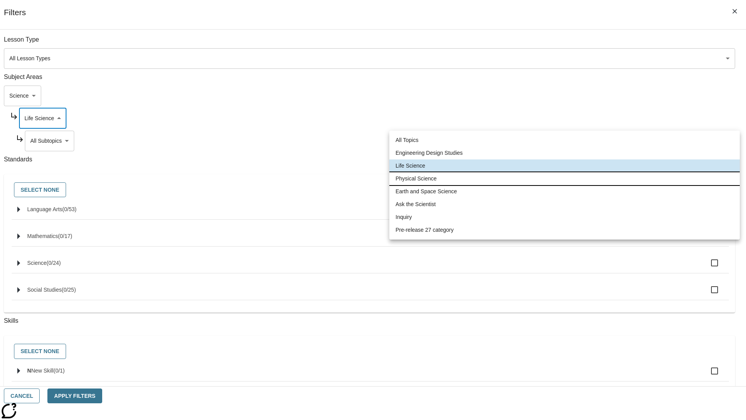
click at [565, 178] on li "Physical Science" at bounding box center [564, 178] width 350 height 13
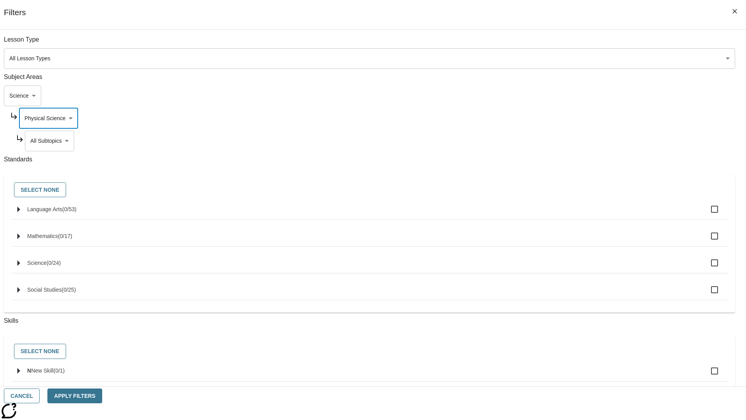
click at [570, 44] on body "Skip to main content [GEOGRAPHIC_DATA] Edition EN Grade 3 2025 Auto Grade 3 Sea…" at bounding box center [373, 240] width 740 height 429
click at [567, 44] on body "Skip to main content [GEOGRAPHIC_DATA] Edition EN Grade 3 2025 Auto Grade 3 Sea…" at bounding box center [373, 240] width 740 height 429
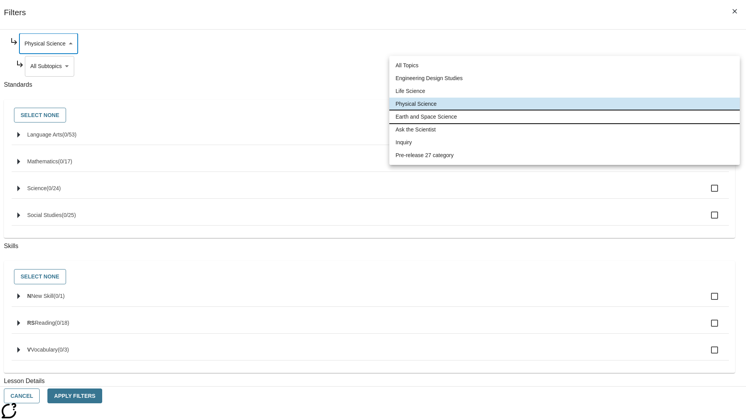
click at [565, 117] on li "Earth and Space Science" at bounding box center [564, 116] width 350 height 13
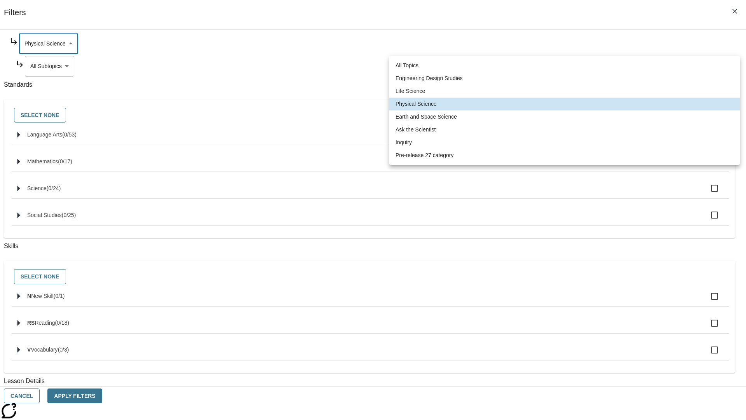
type input "192"
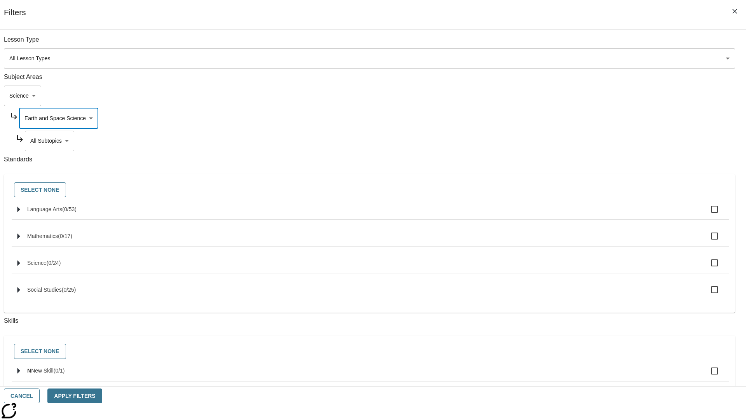
click at [570, 44] on body "Skip to main content [GEOGRAPHIC_DATA] Edition EN Grade 3 2025 Auto Grade 3 Sea…" at bounding box center [373, 240] width 740 height 429
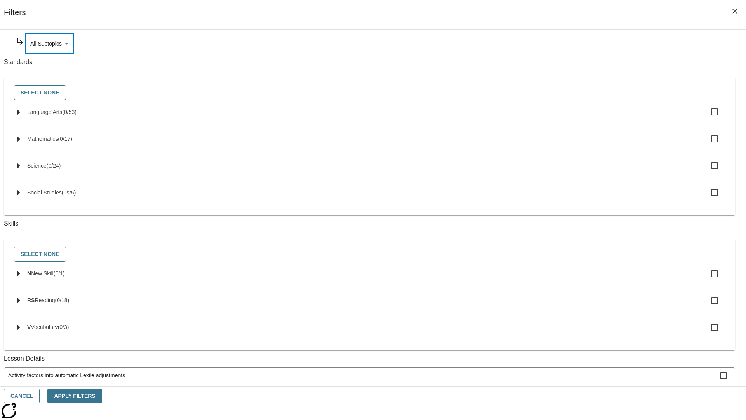
click at [567, 118] on body "Skip to main content [GEOGRAPHIC_DATA] Edition EN Grade 3 2025 Auto Grade 3 Sea…" at bounding box center [373, 240] width 740 height 429
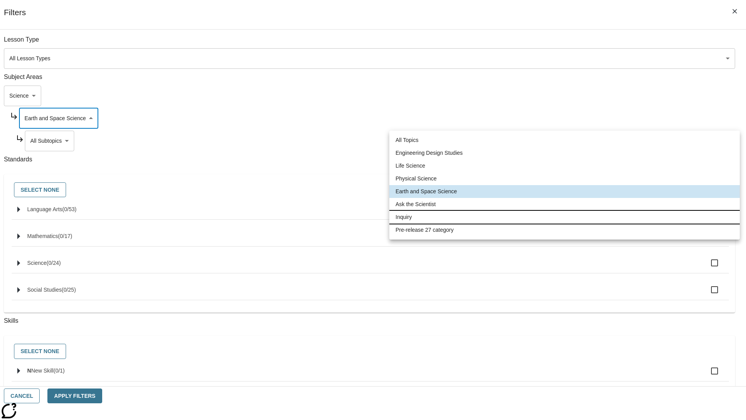
click at [565, 217] on li "Inquiry" at bounding box center [564, 217] width 350 height 13
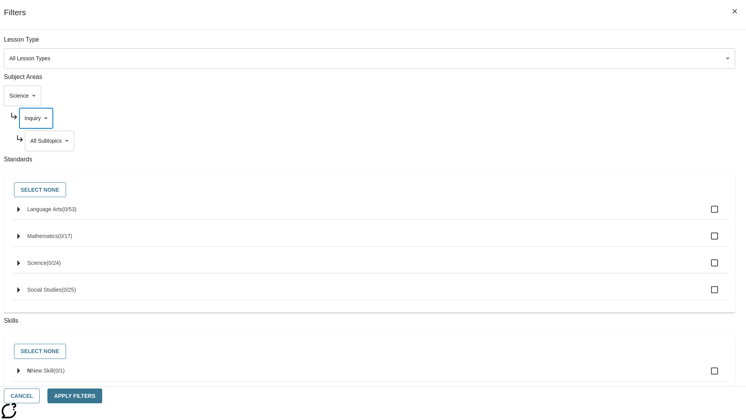
click at [570, 141] on body "Skip to main content [GEOGRAPHIC_DATA] Edition EN Grade 3 2025 Auto Grade 3 Sea…" at bounding box center [373, 240] width 740 height 429
click at [567, 118] on body "Skip to main content [GEOGRAPHIC_DATA] Edition EN Grade 3 2025 Auto Grade 3 Sea…" at bounding box center [373, 240] width 740 height 429
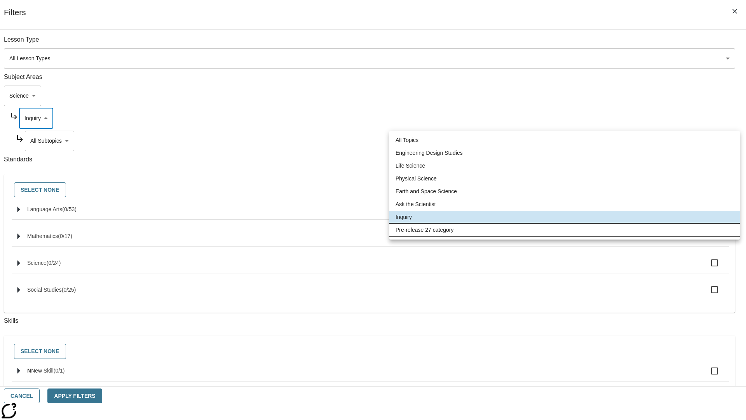
click at [565, 230] on li "Pre-release 27 category" at bounding box center [564, 229] width 350 height 13
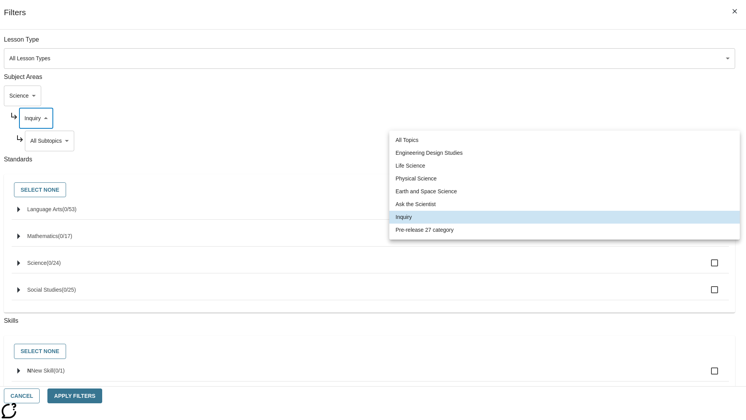
type input "271"
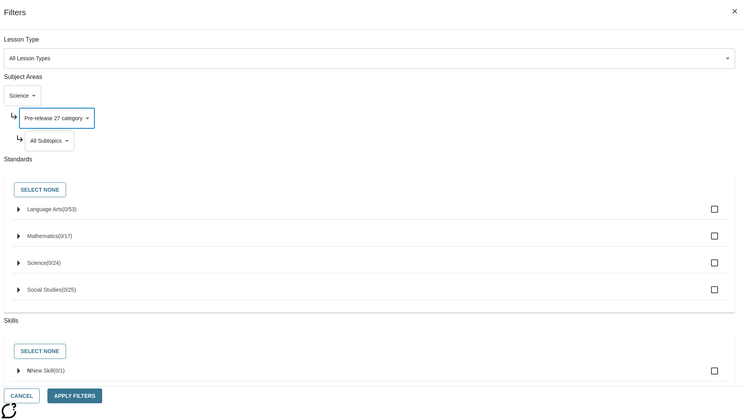
click at [570, 141] on body "Skip to main content [GEOGRAPHIC_DATA] Edition EN Grade 3 2025 Auto Grade 3 Sea…" at bounding box center [373, 240] width 740 height 429
click at [560, 96] on body "Skip to main content [GEOGRAPHIC_DATA] Edition EN Grade 3 2025 Auto Grade 3 Sea…" at bounding box center [373, 240] width 740 height 429
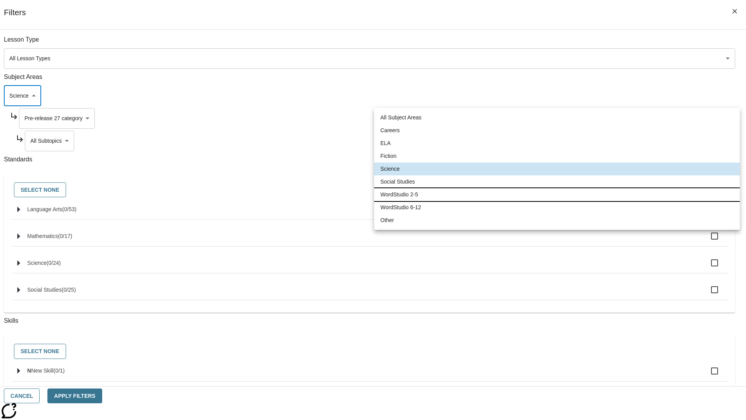
click at [557, 194] on li "WordStudio 2-5" at bounding box center [557, 194] width 366 height 13
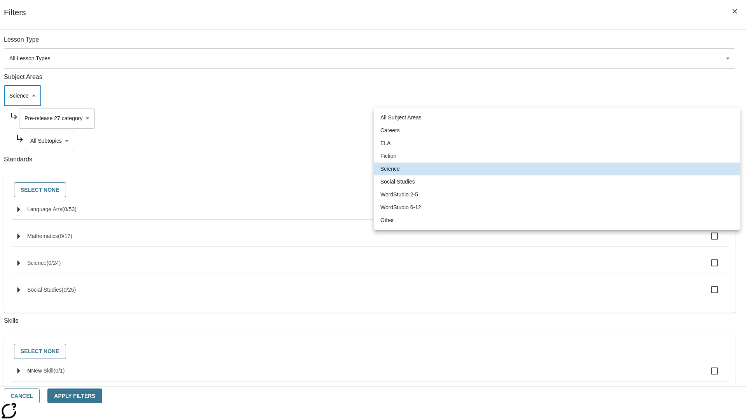
type input "6"
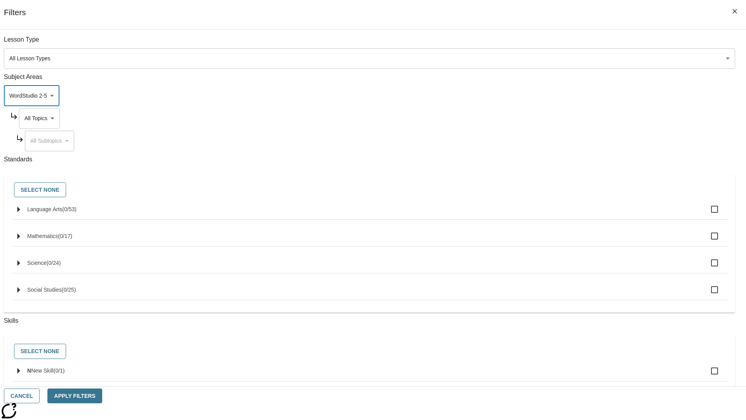
click at [567, 118] on body "Skip to main content [GEOGRAPHIC_DATA] Edition EN Grade 3 2025 Auto Grade 3 Sea…" at bounding box center [373, 240] width 740 height 429
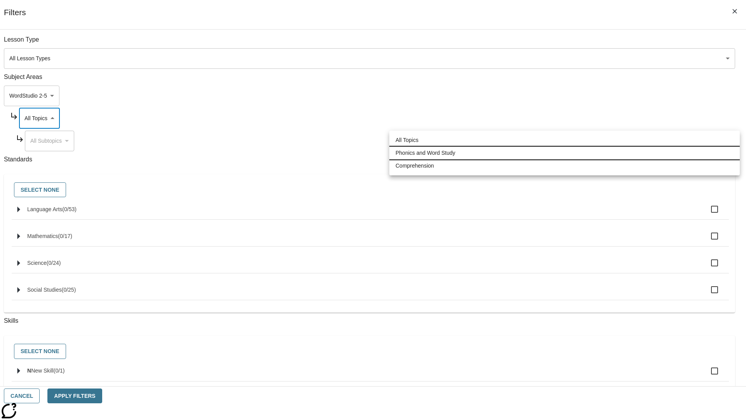
click at [565, 153] on li "Phonics and Word Study" at bounding box center [564, 152] width 350 height 13
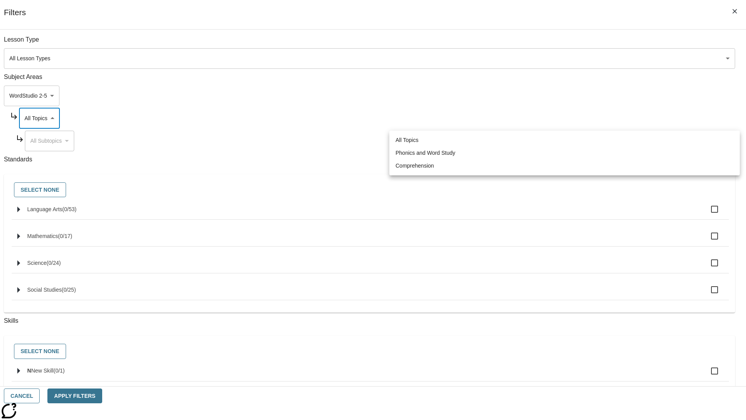
type input "249"
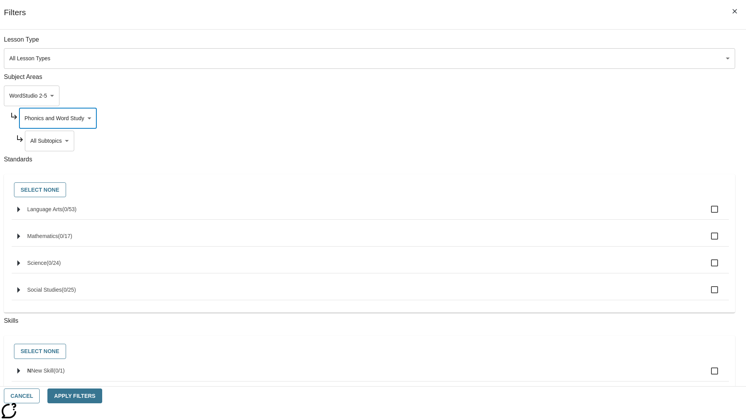
click at [570, 141] on body "Skip to main content [GEOGRAPHIC_DATA] Edition EN Grade 3 2025 Auto Grade 3 Sea…" at bounding box center [373, 240] width 740 height 429
click at [567, 118] on body "Skip to main content [GEOGRAPHIC_DATA] Edition EN Grade 3 2025 Auto Grade 3 Sea…" at bounding box center [373, 240] width 740 height 429
